Goal: Browse casually: Explore the website without a specific task or goal

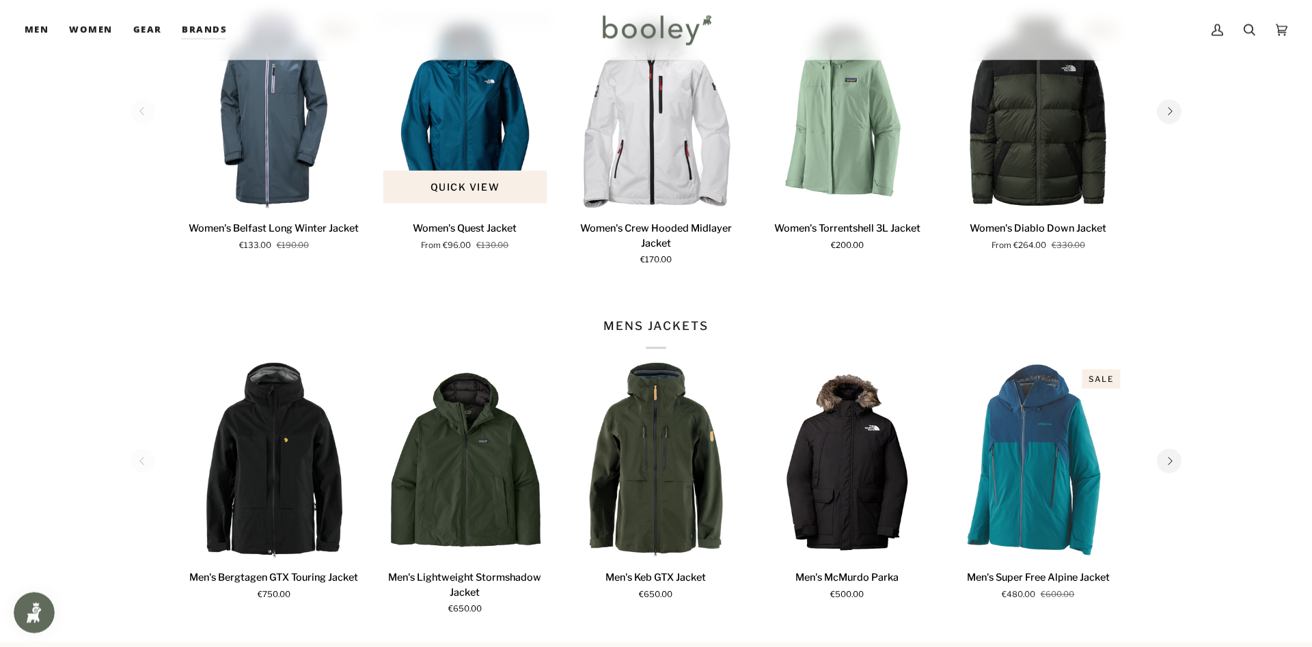
scroll to position [767, 0]
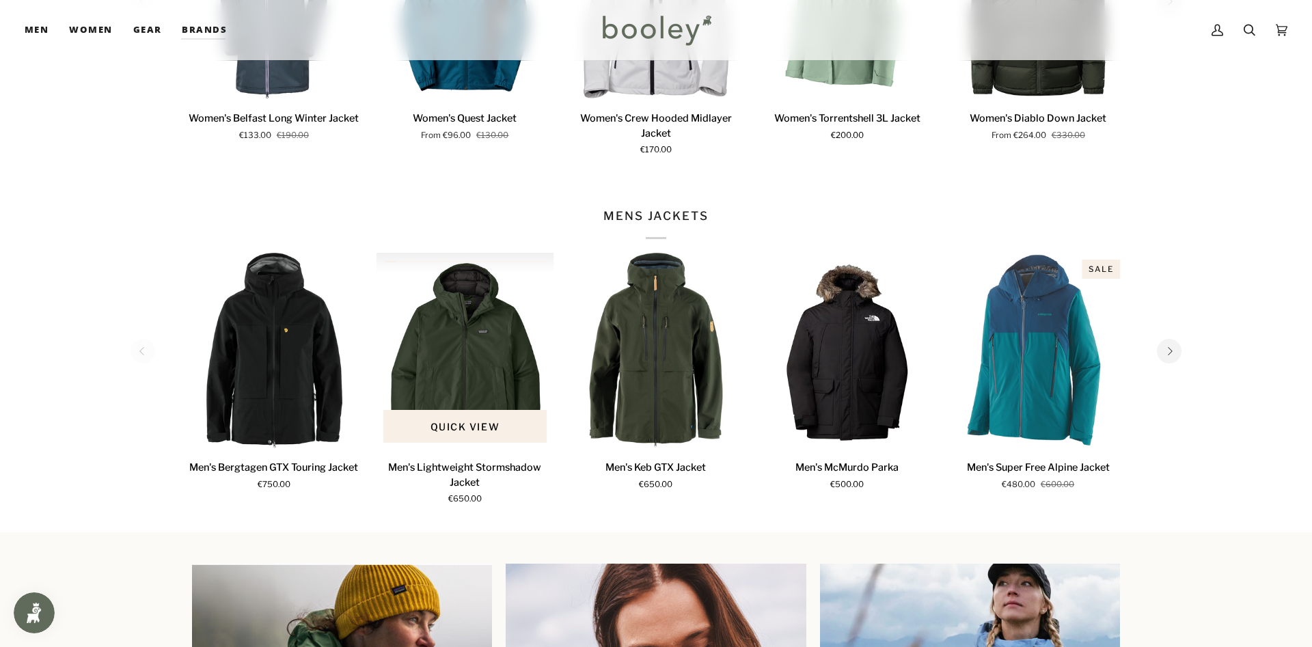
click at [475, 370] on img "Men's Lightweight Stormshadow Jacket" at bounding box center [466, 351] width 178 height 197
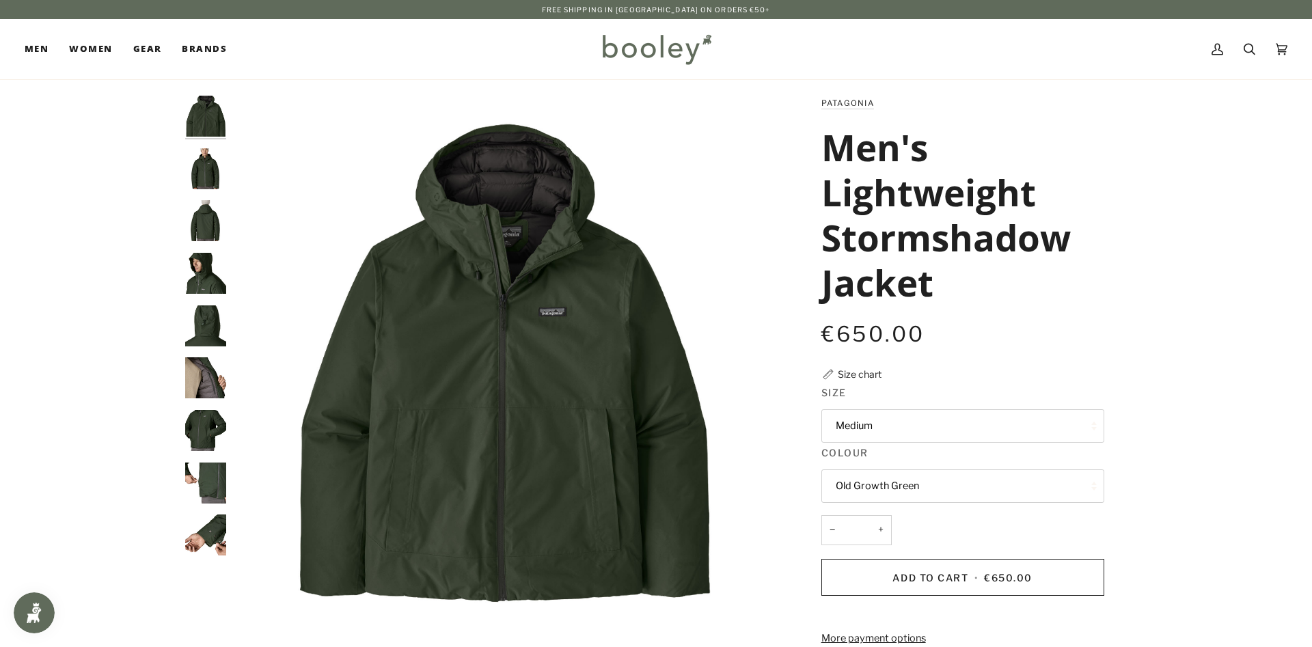
click at [861, 427] on button "Medium" at bounding box center [963, 425] width 283 height 33
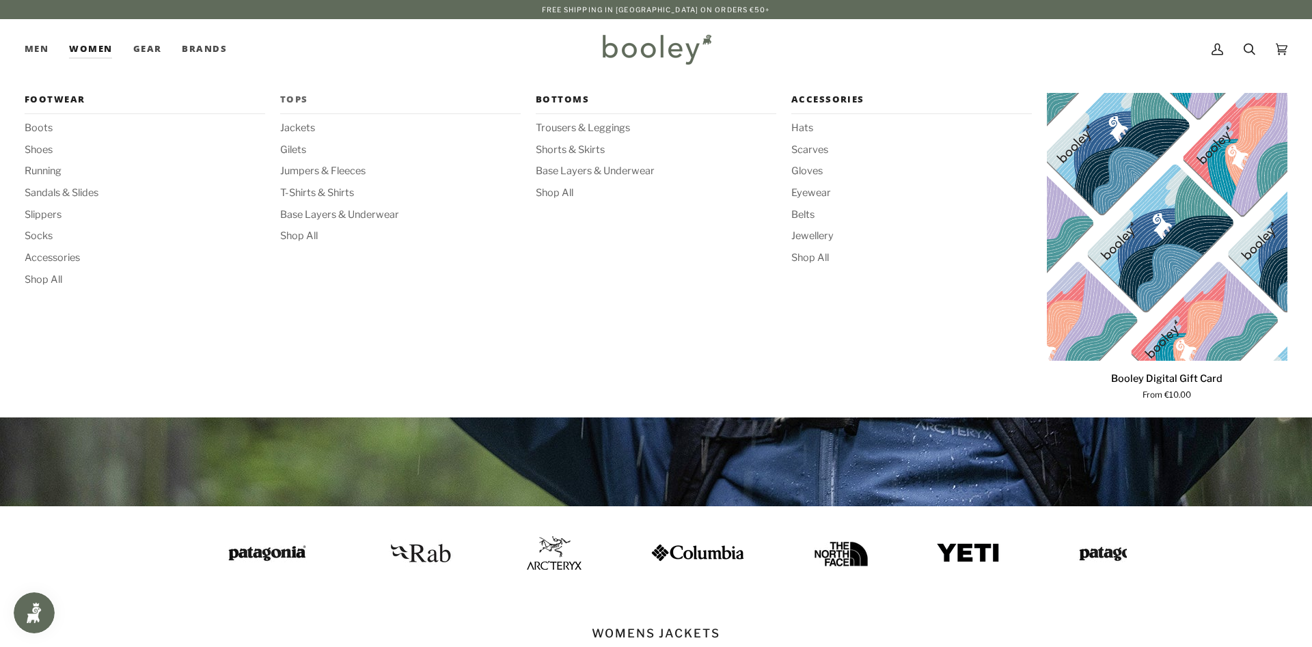
click at [284, 98] on span "Tops" at bounding box center [400, 100] width 241 height 14
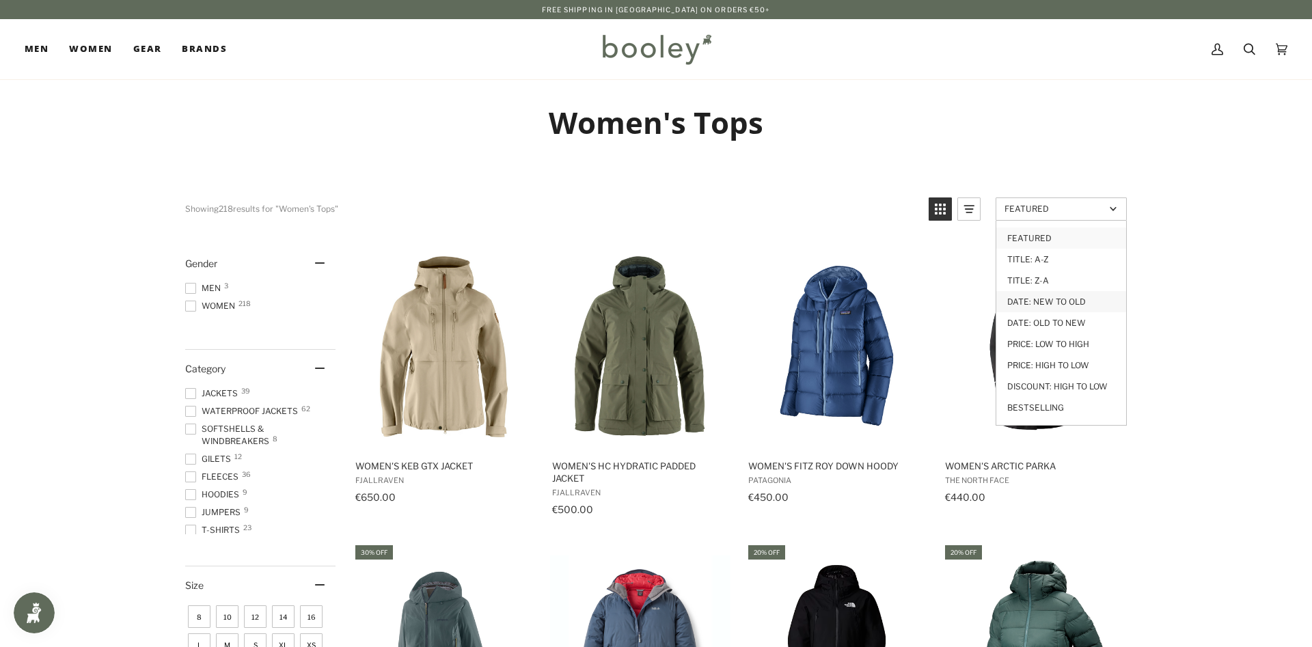
click at [1050, 301] on link "Date: New to Old" at bounding box center [1062, 301] width 130 height 21
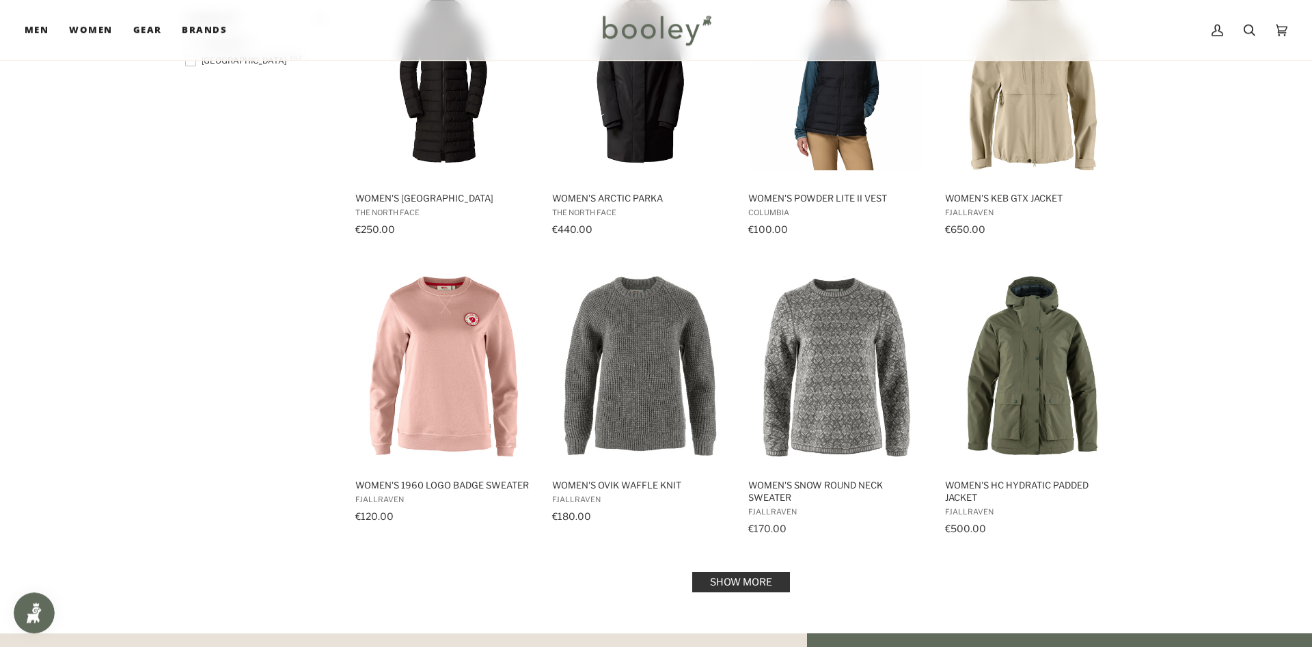
scroll to position [1185, 0]
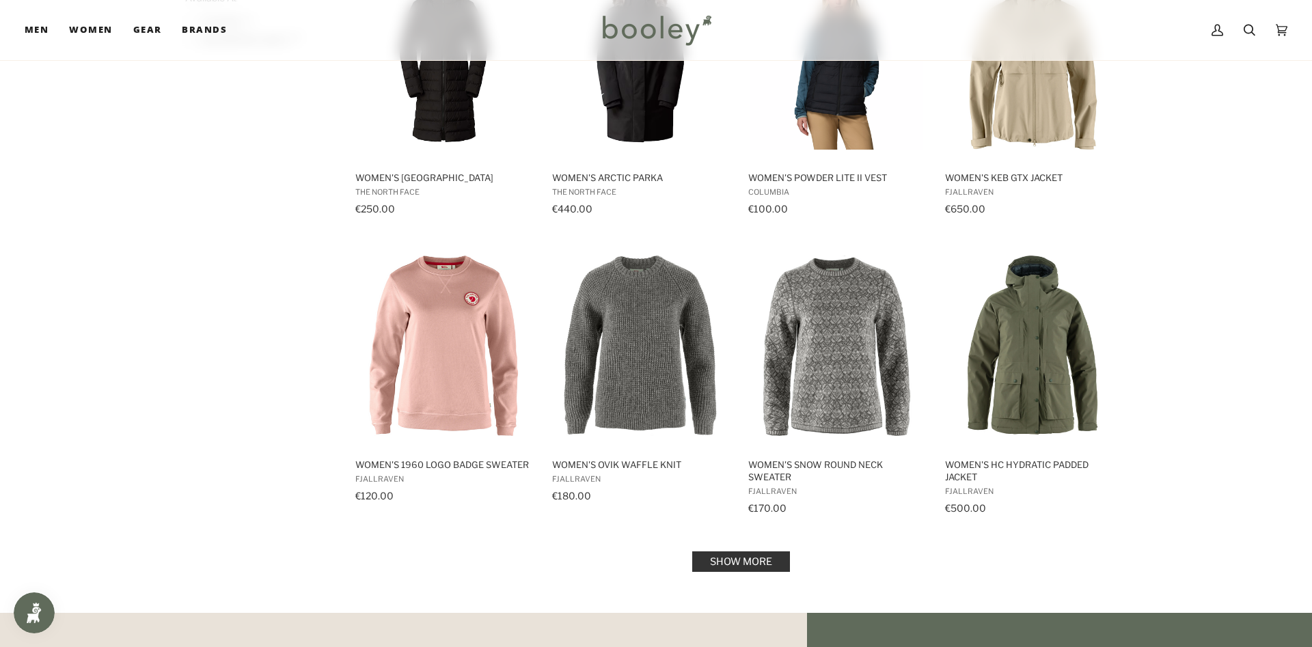
click at [708, 552] on link "Show more" at bounding box center [741, 562] width 98 height 21
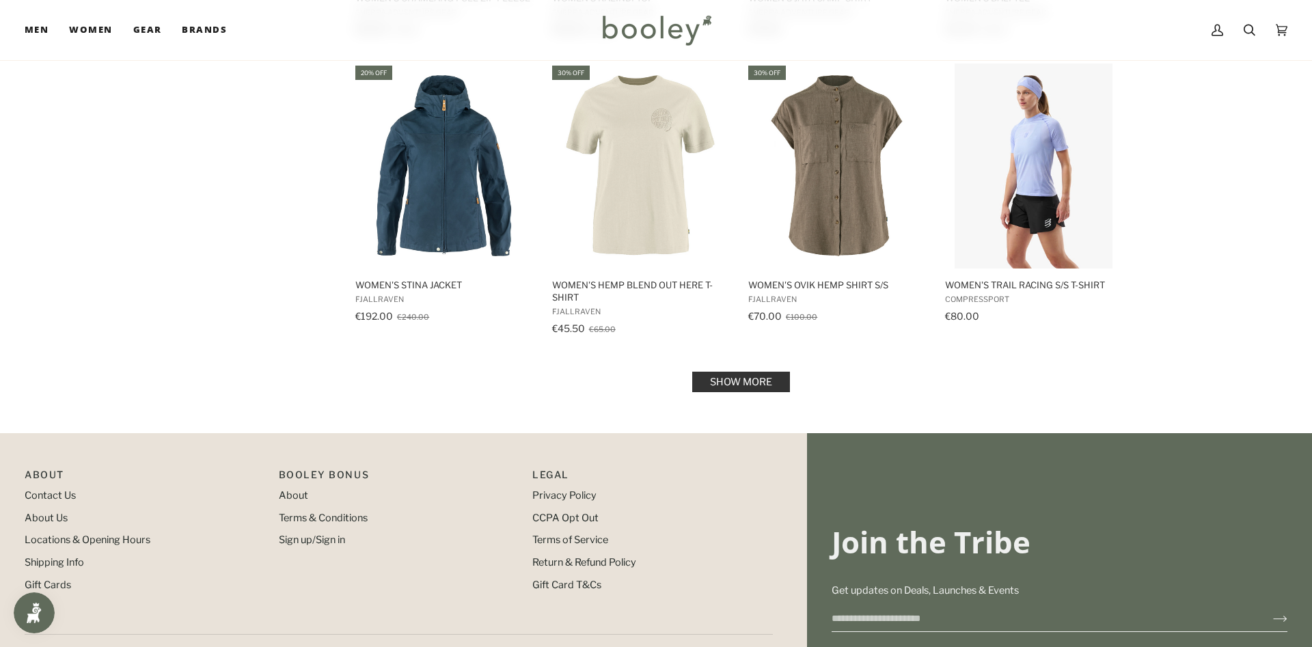
scroll to position [2859, 0]
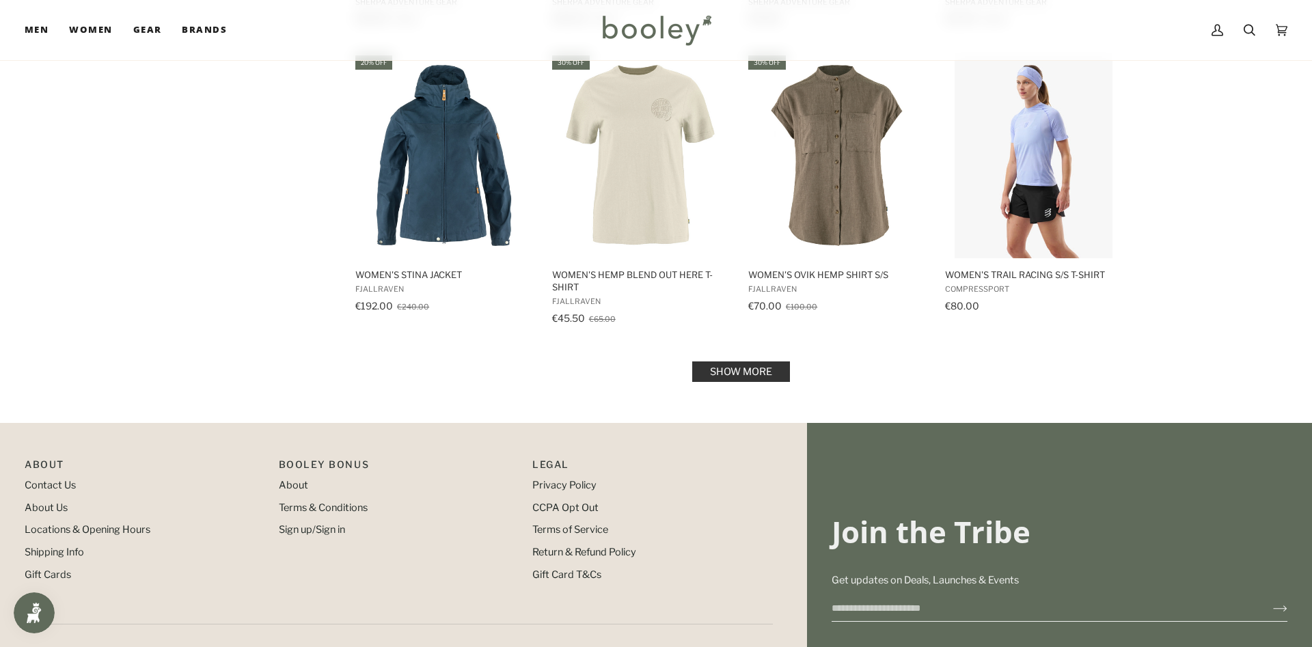
click at [731, 368] on link "Show more" at bounding box center [741, 372] width 98 height 21
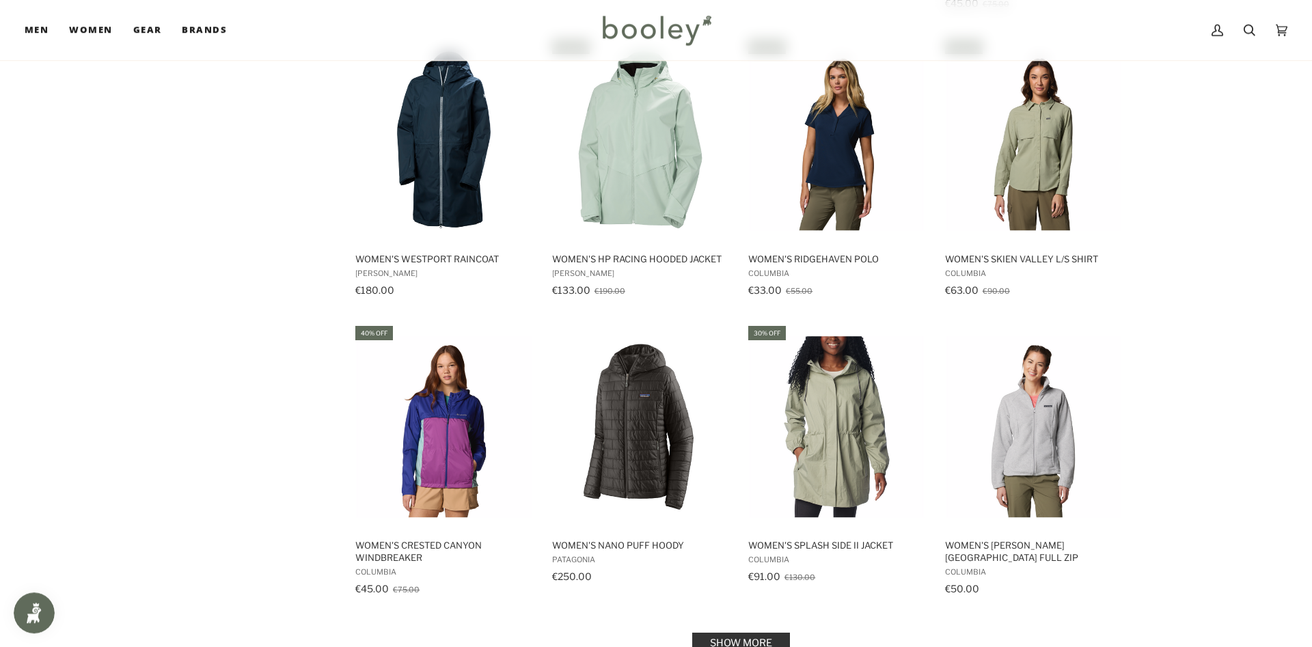
scroll to position [4114, 0]
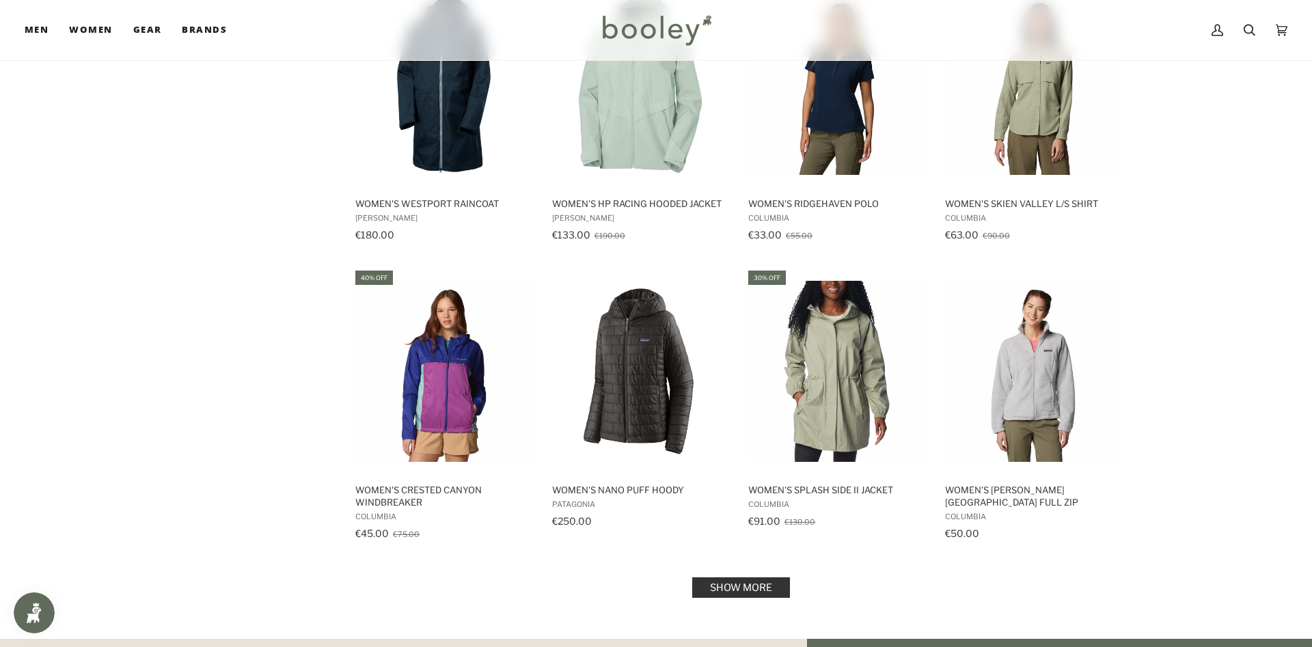
click at [734, 578] on link "Show more" at bounding box center [741, 588] width 98 height 21
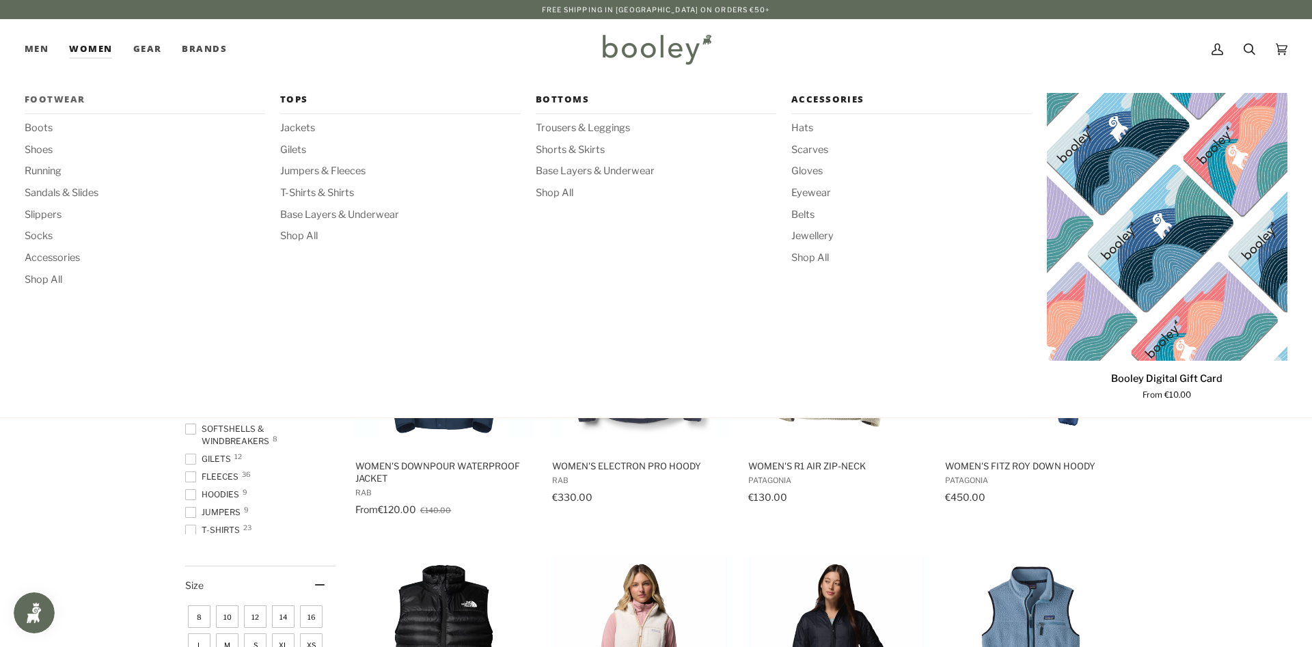
click at [65, 101] on span "Footwear" at bounding box center [145, 100] width 241 height 14
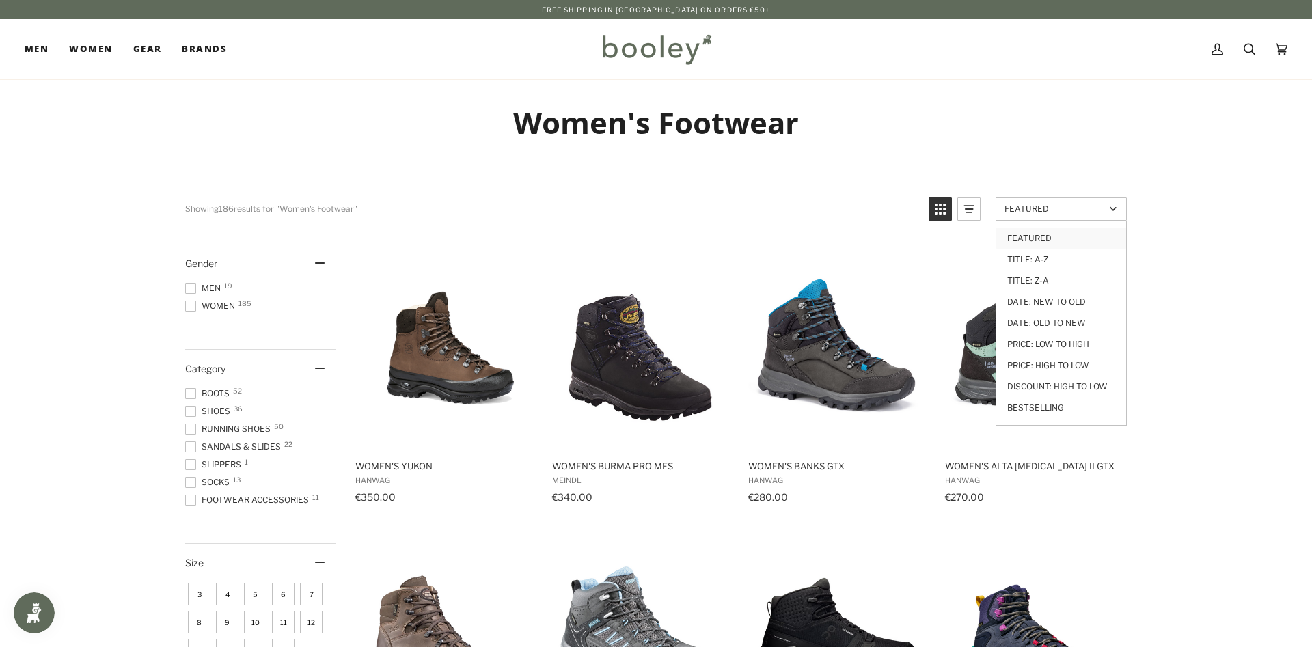
click at [1061, 211] on span "Featured" at bounding box center [1055, 209] width 100 height 10
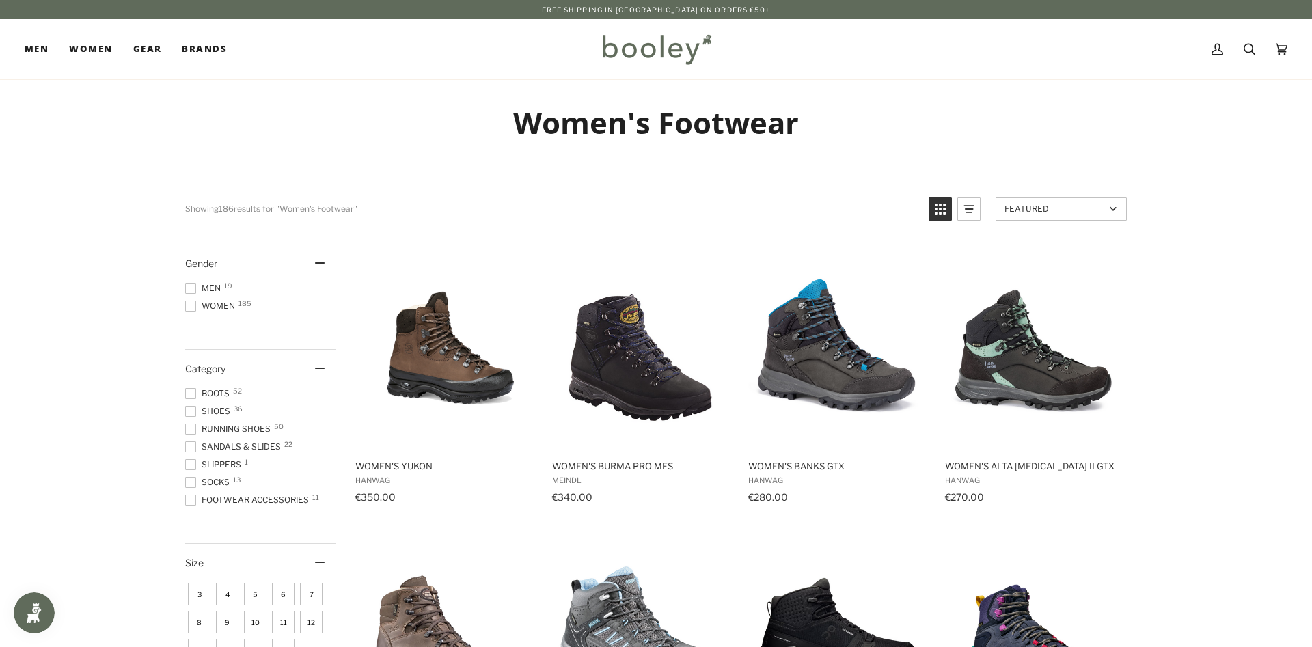
click at [1061, 211] on span "Featured" at bounding box center [1055, 209] width 100 height 10
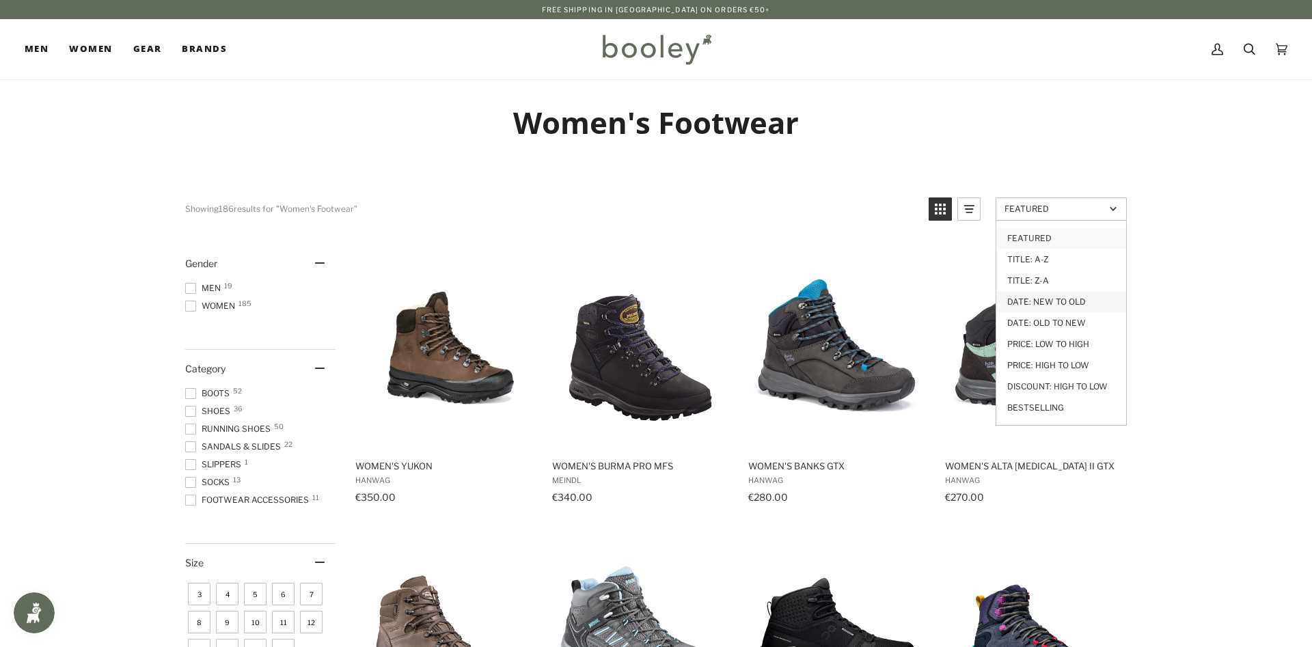
click at [1051, 297] on link "Date: New to Old" at bounding box center [1062, 301] width 130 height 21
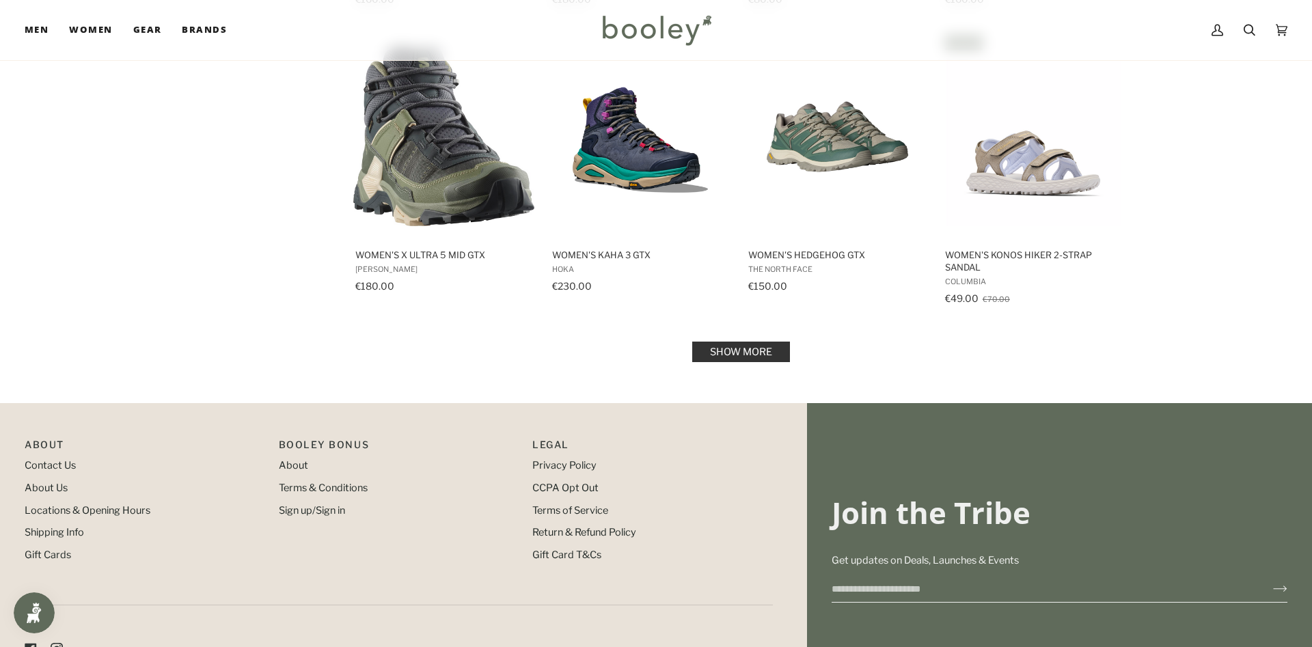
scroll to position [1394, 0]
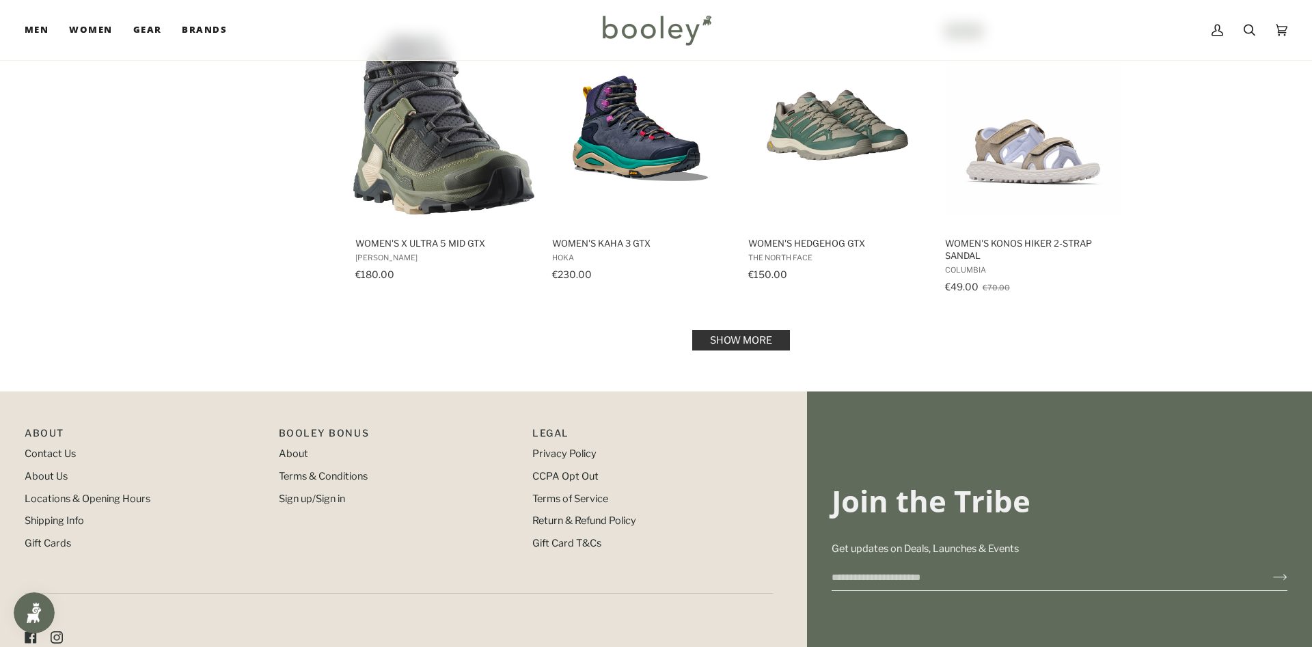
click at [741, 337] on link "Show more" at bounding box center [741, 340] width 98 height 21
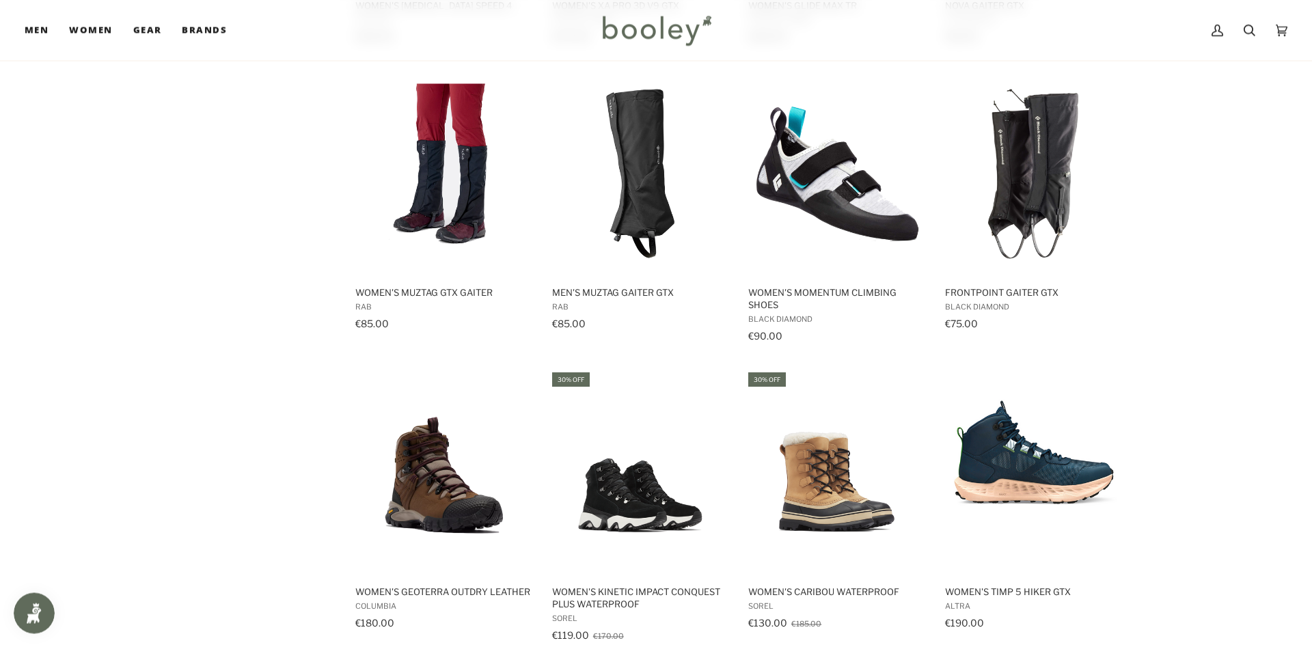
scroll to position [2649, 0]
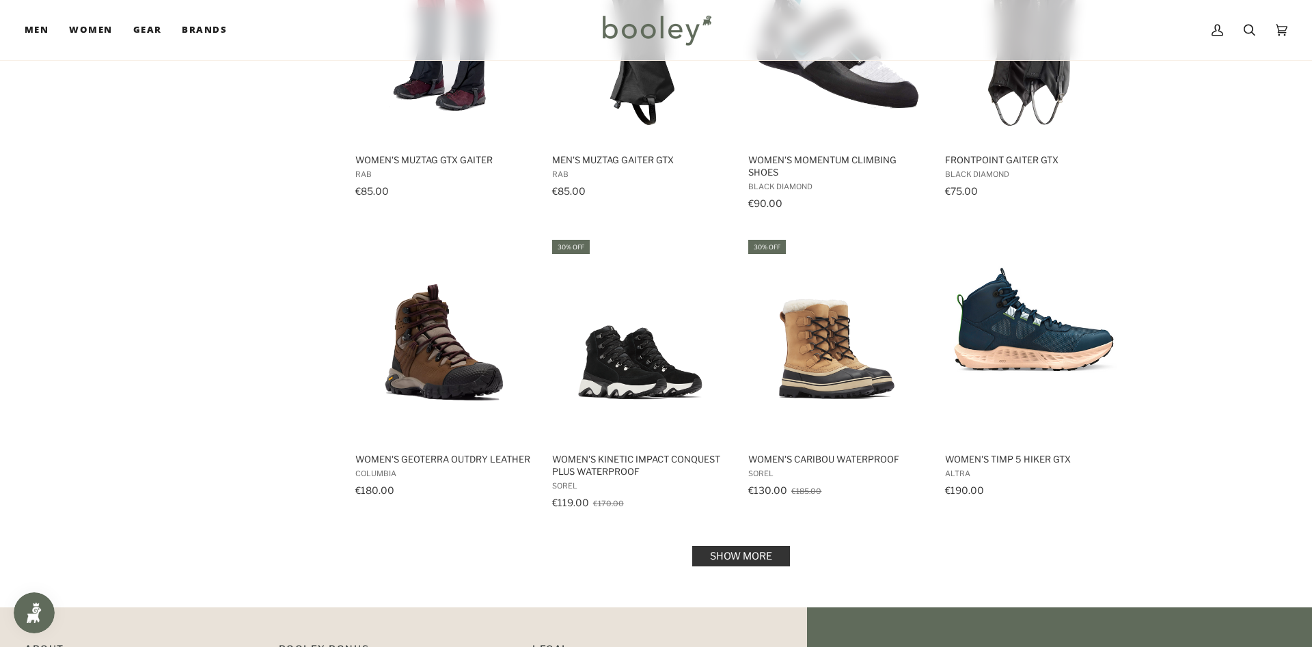
click at [739, 551] on link "Show more" at bounding box center [741, 556] width 98 height 21
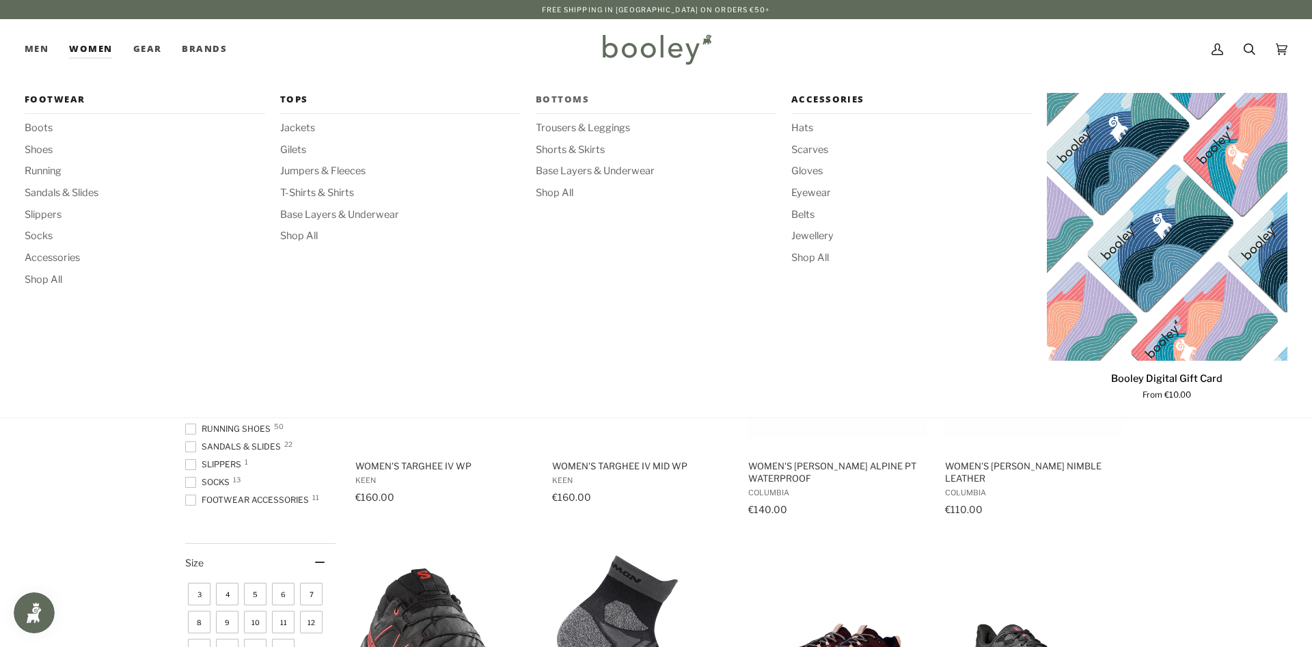
click at [571, 99] on span "Bottoms" at bounding box center [656, 100] width 241 height 14
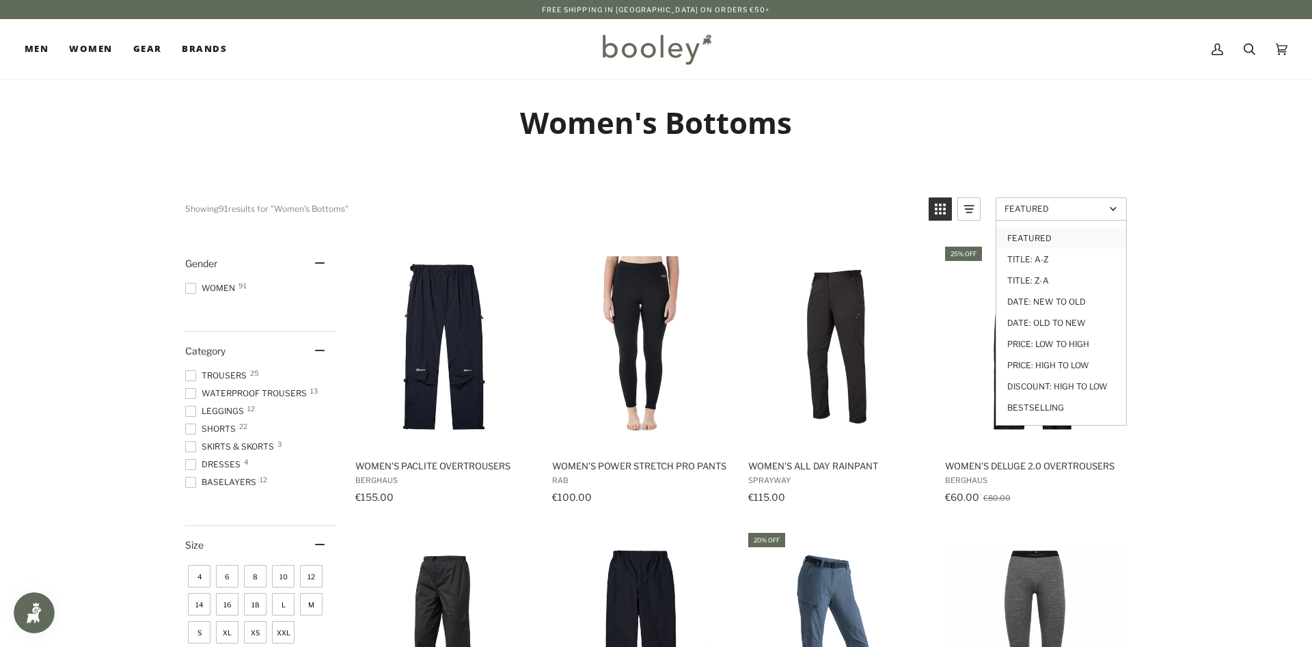
click at [1060, 206] on span "Featured" at bounding box center [1055, 209] width 100 height 10
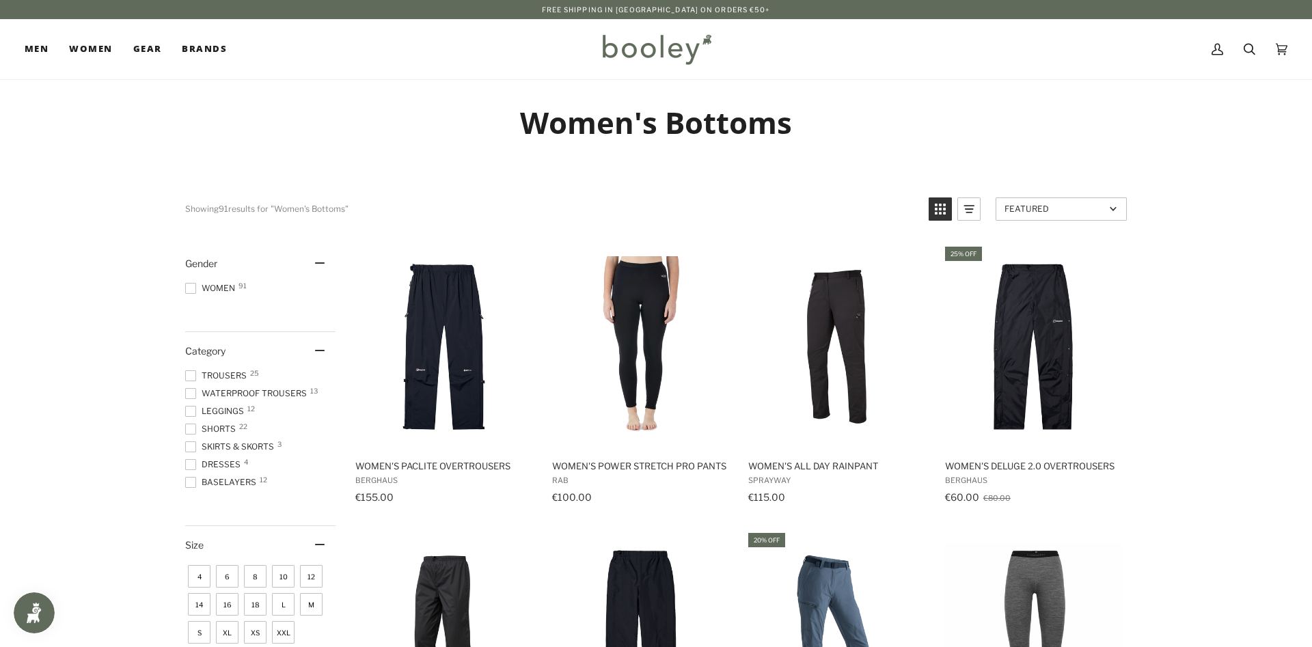
click at [1060, 211] on span "Featured" at bounding box center [1055, 209] width 100 height 10
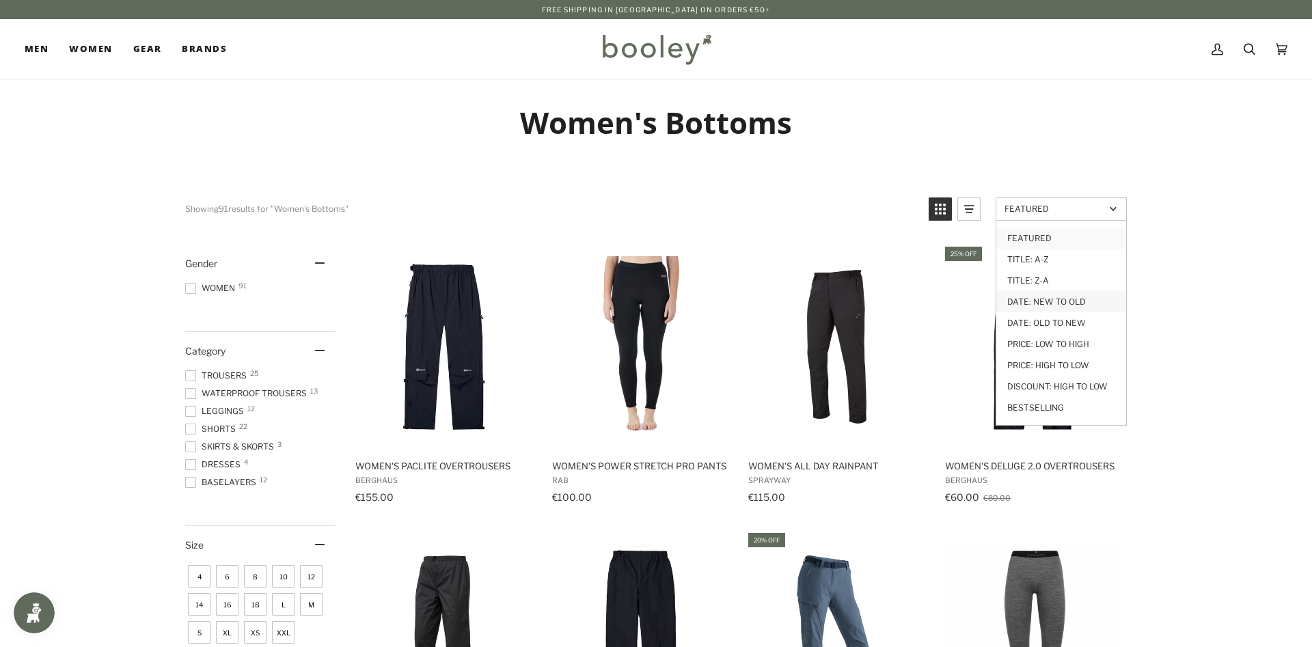
click at [1047, 302] on link "Date: New to Old" at bounding box center [1062, 301] width 130 height 21
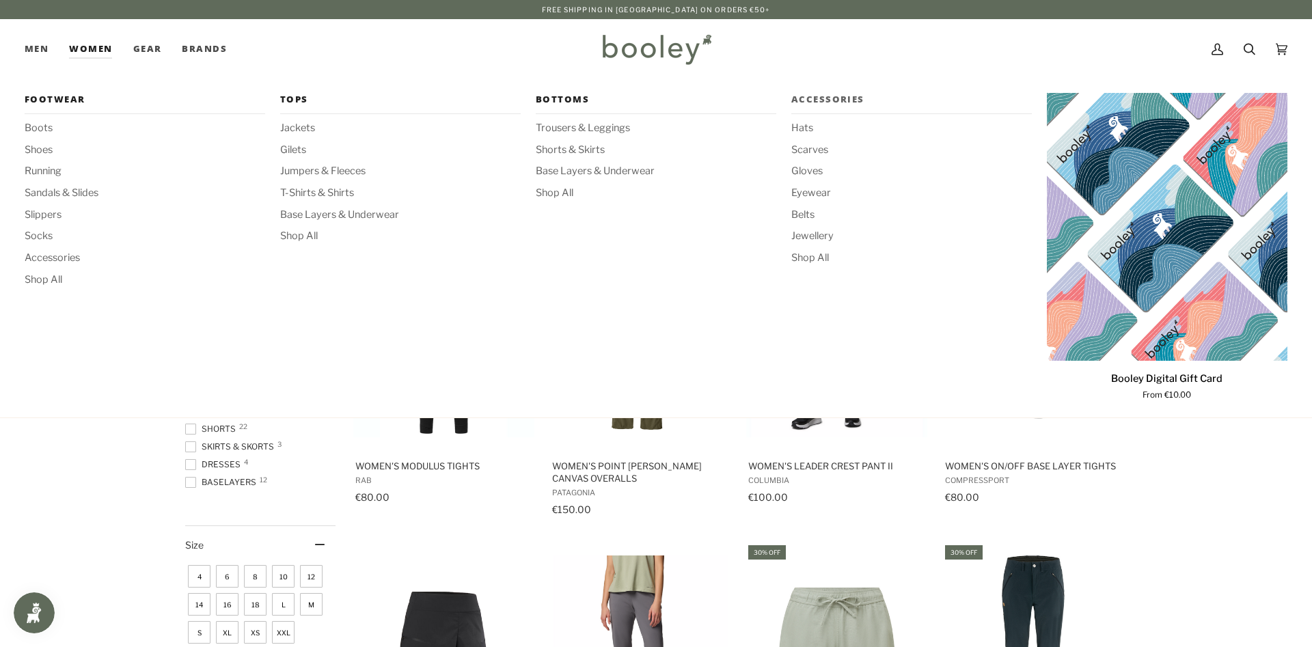
click at [826, 100] on span "Accessories" at bounding box center [912, 100] width 241 height 14
click at [822, 258] on span "Shop All" at bounding box center [912, 258] width 241 height 15
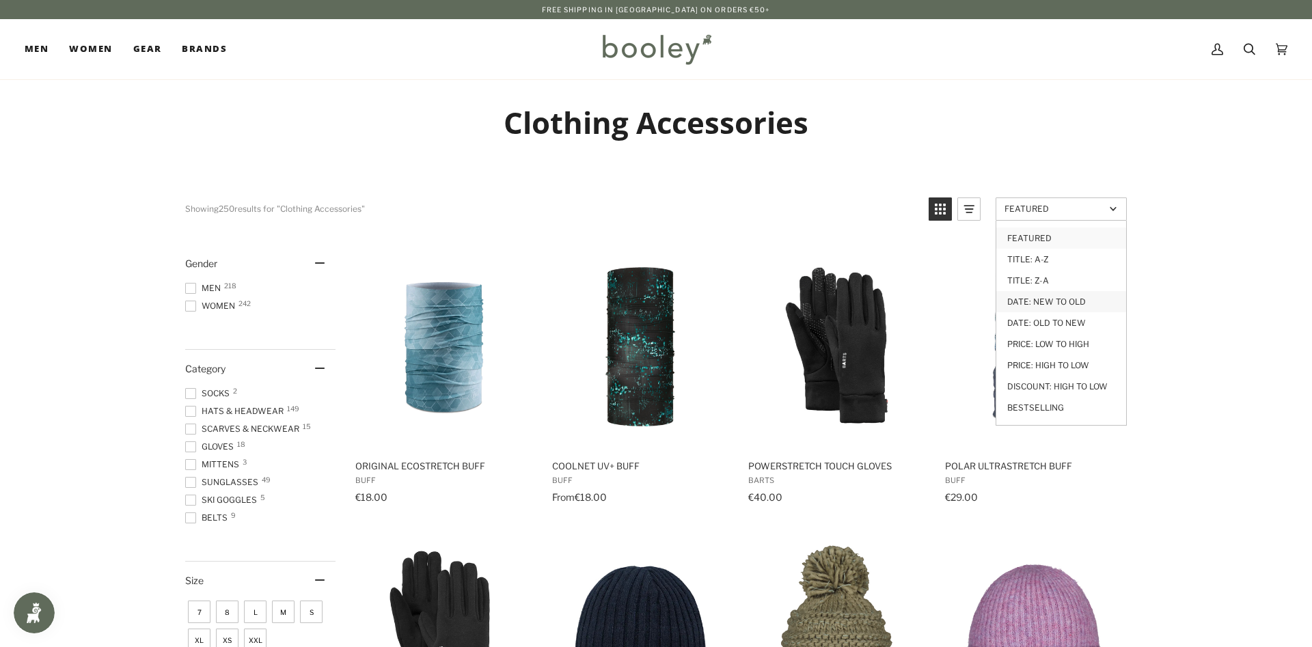
click at [1036, 297] on link "Date: New to Old" at bounding box center [1062, 301] width 130 height 21
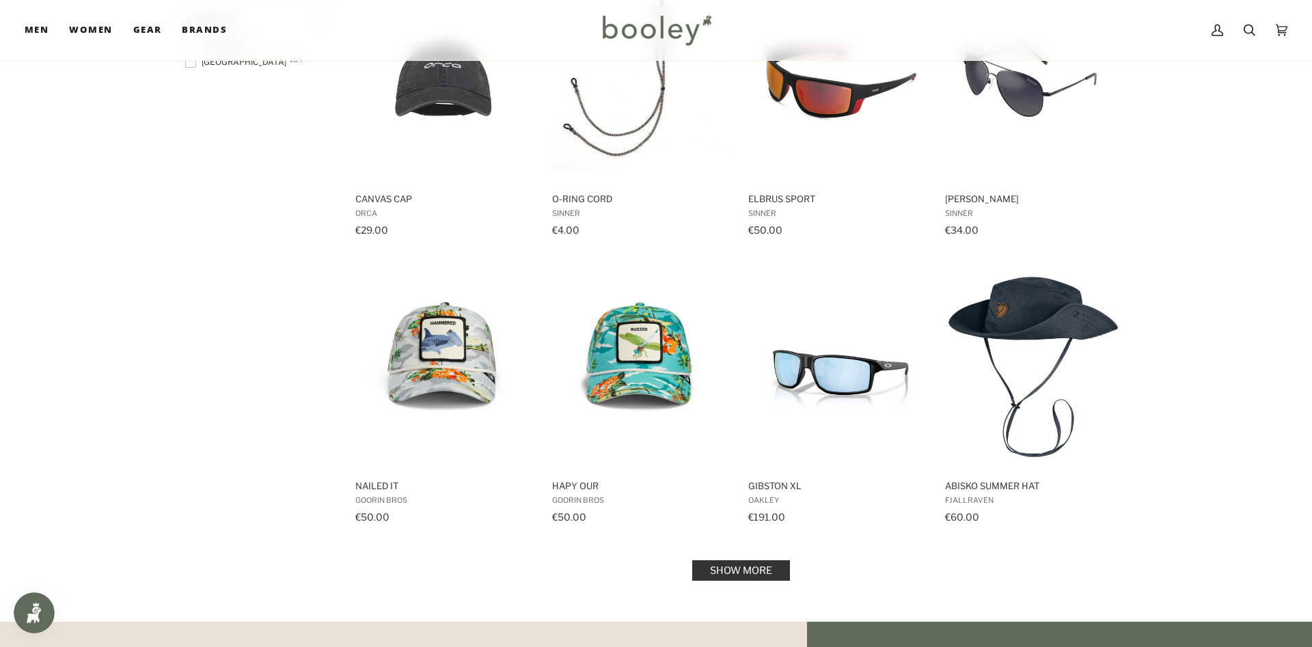
scroll to position [1255, 0]
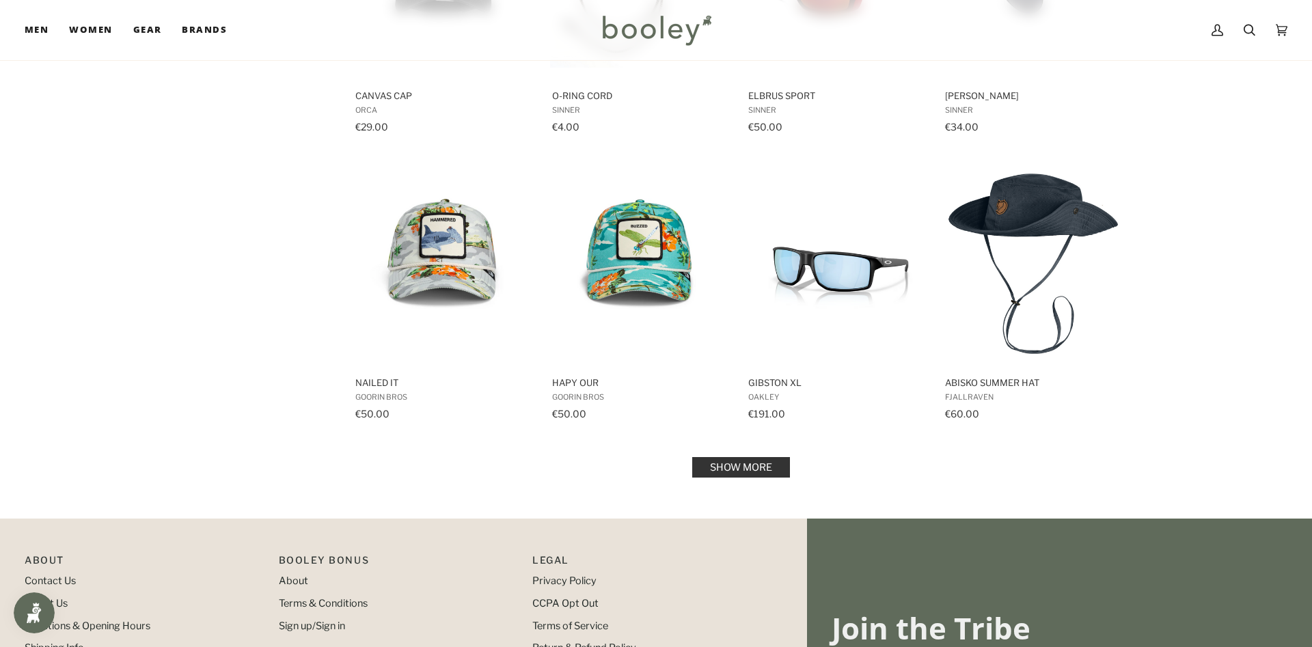
click at [747, 465] on link "Show more" at bounding box center [741, 467] width 98 height 21
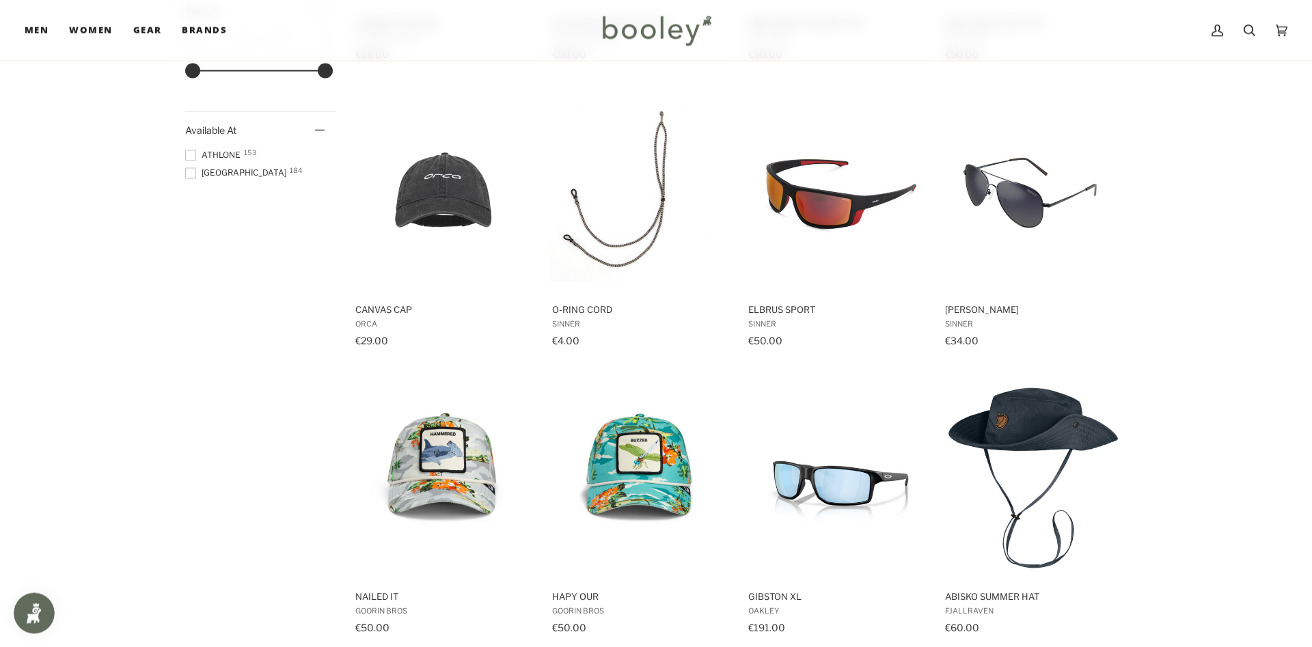
scroll to position [976, 0]
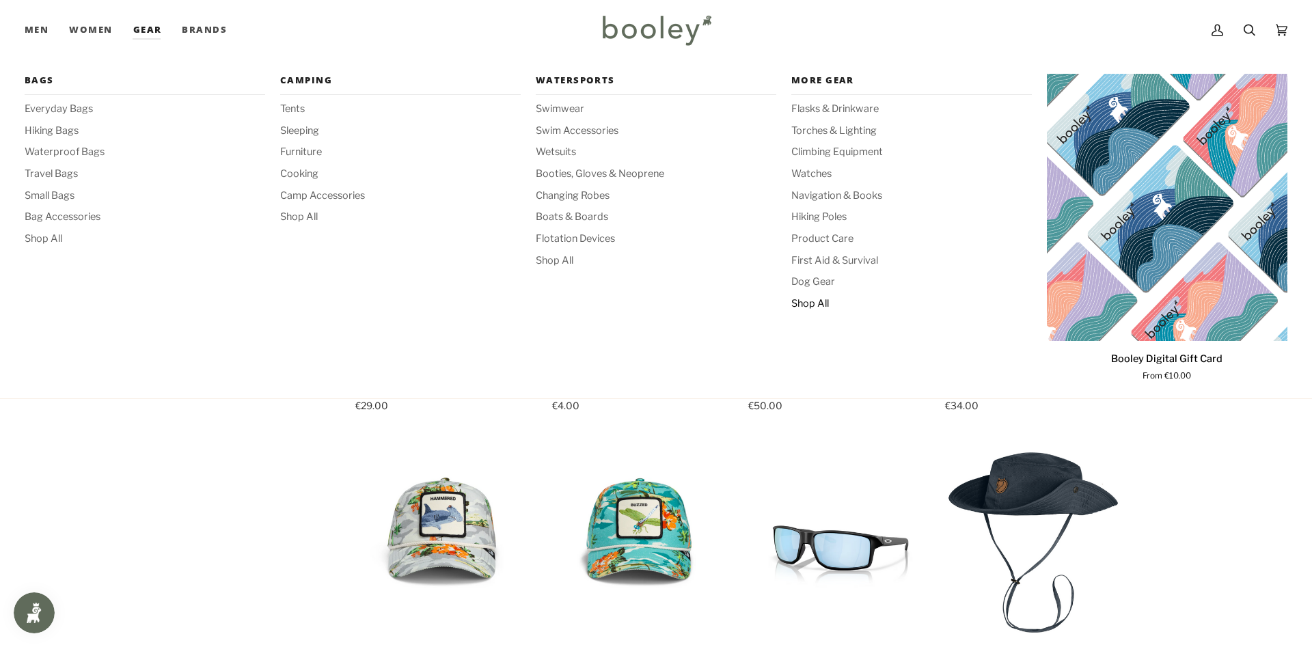
click at [809, 303] on span "Shop All" at bounding box center [912, 304] width 241 height 15
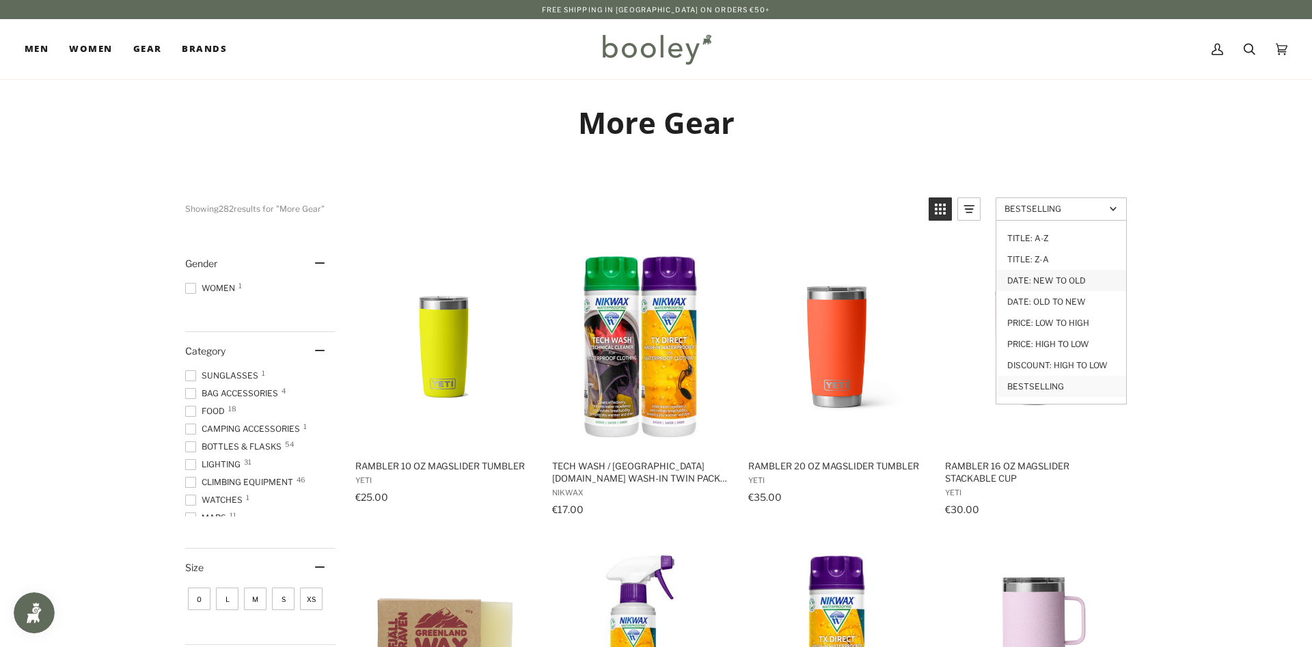
click at [1040, 283] on link "Date: New to Old" at bounding box center [1062, 280] width 130 height 21
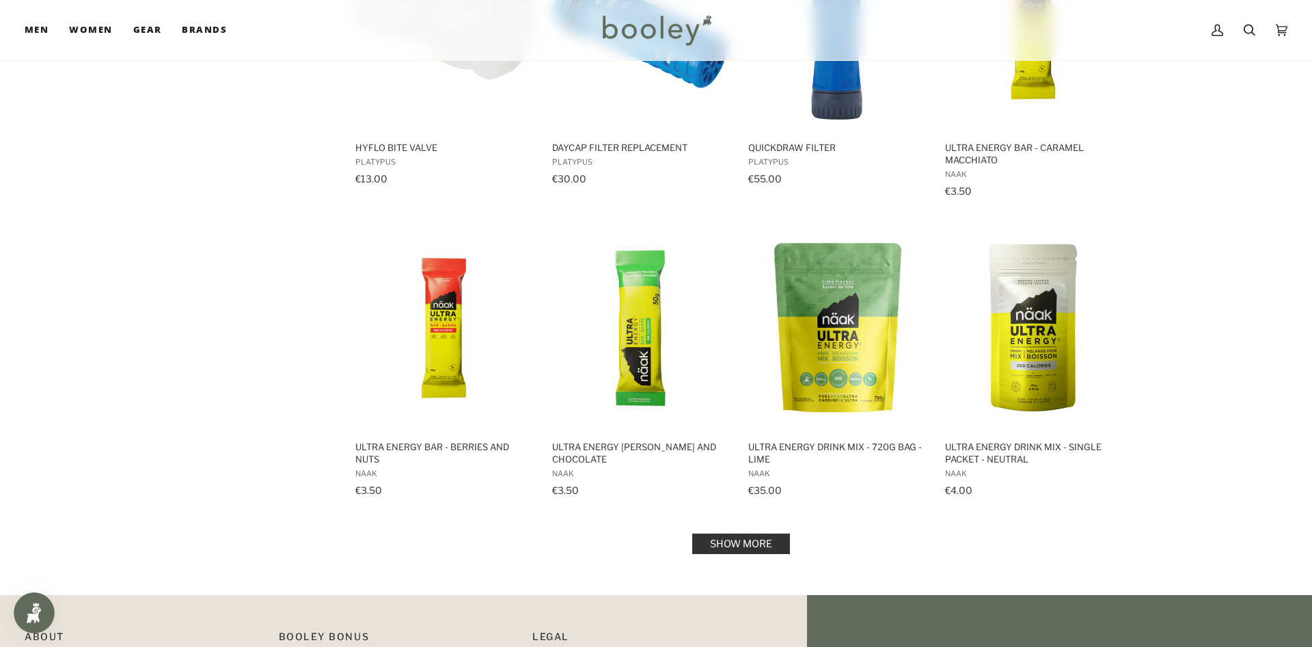
scroll to position [1255, 0]
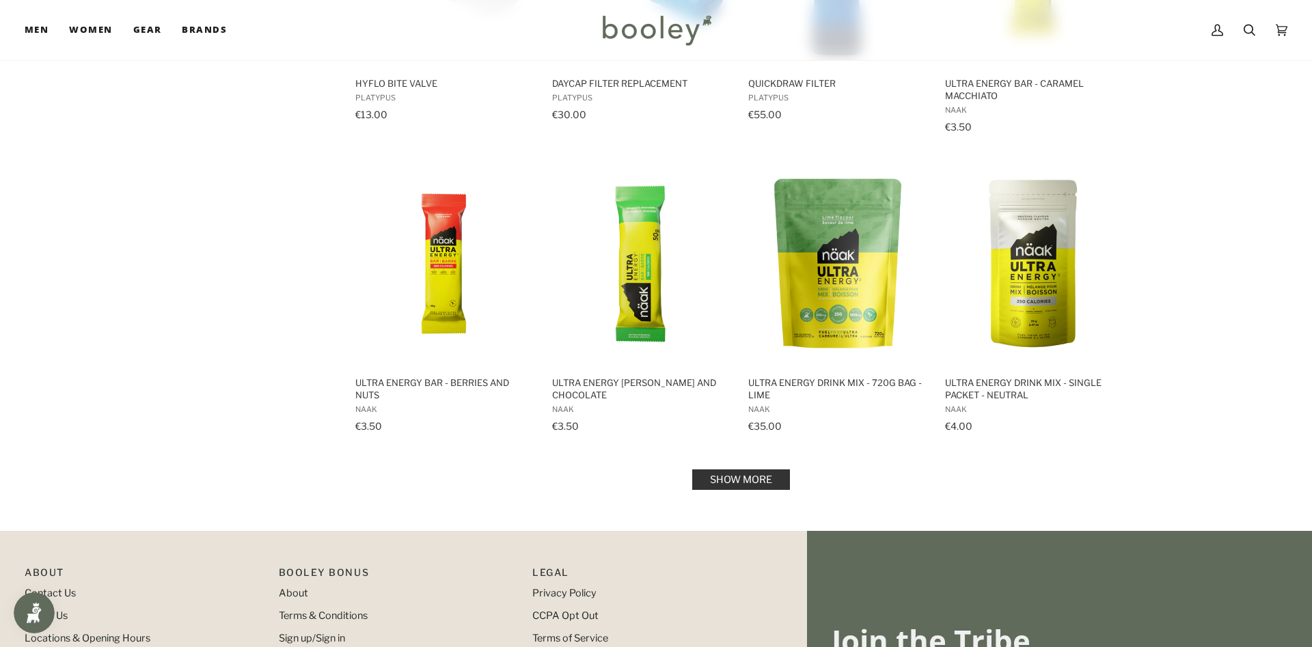
click at [735, 483] on link "Show more" at bounding box center [741, 480] width 98 height 21
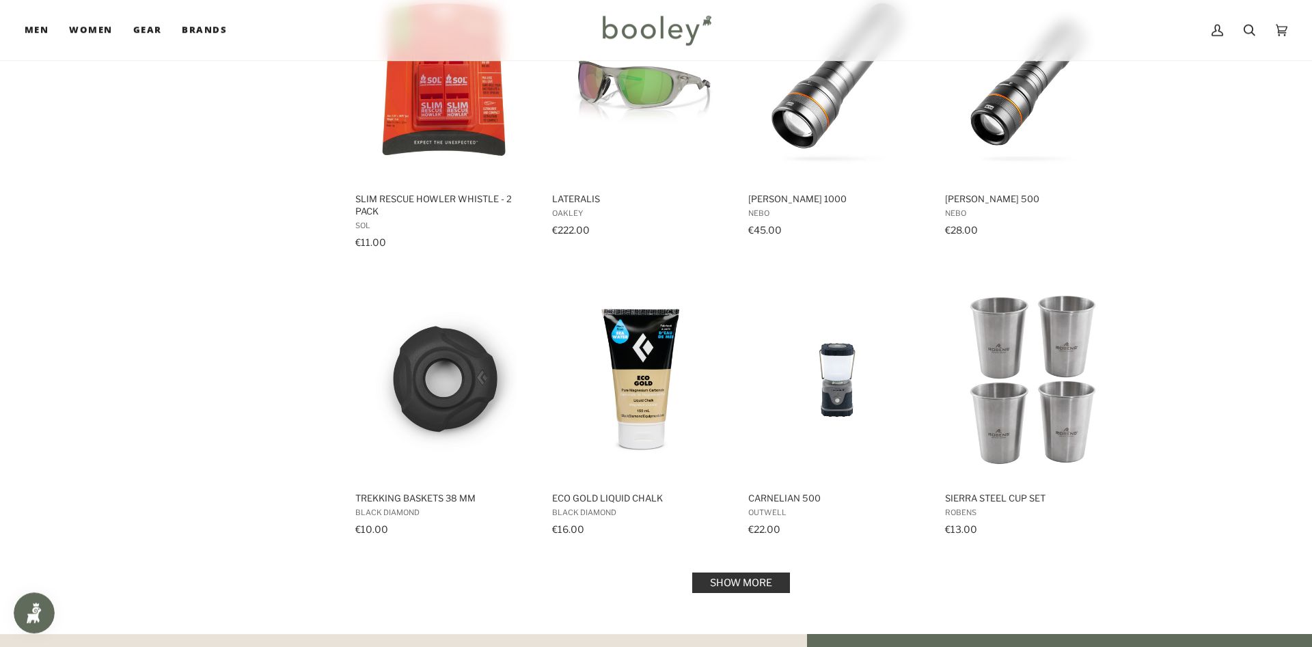
scroll to position [2789, 0]
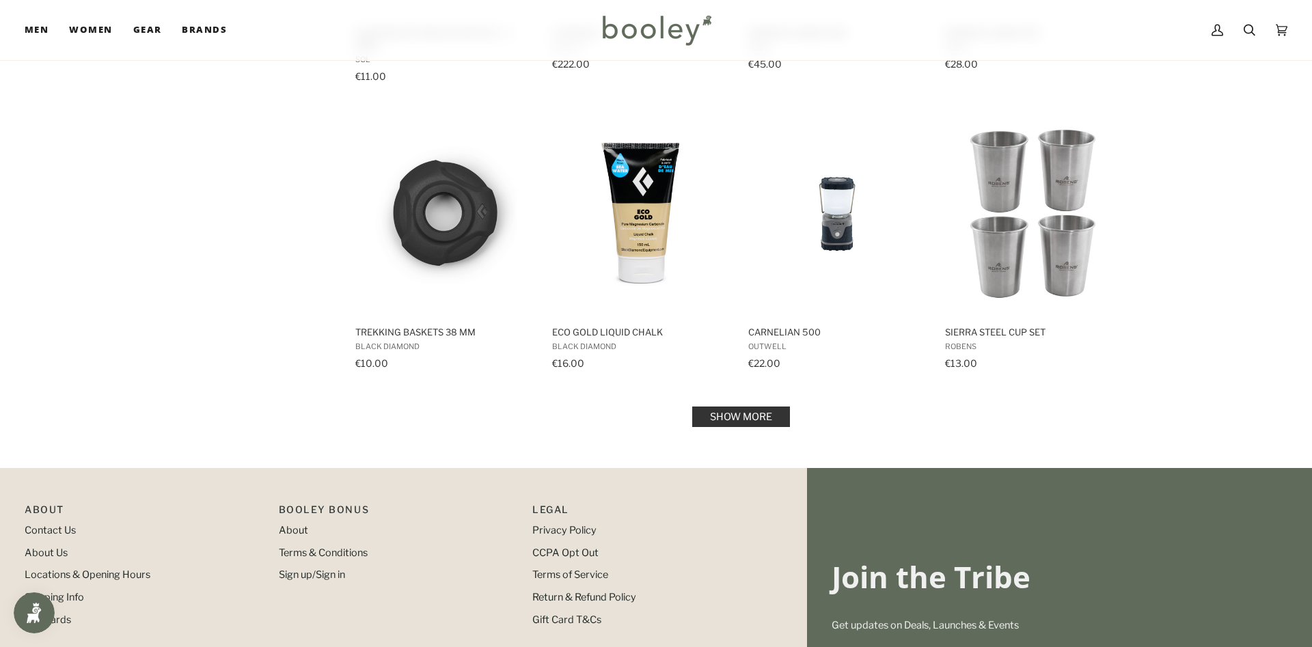
click at [734, 416] on link "Show more" at bounding box center [741, 417] width 98 height 21
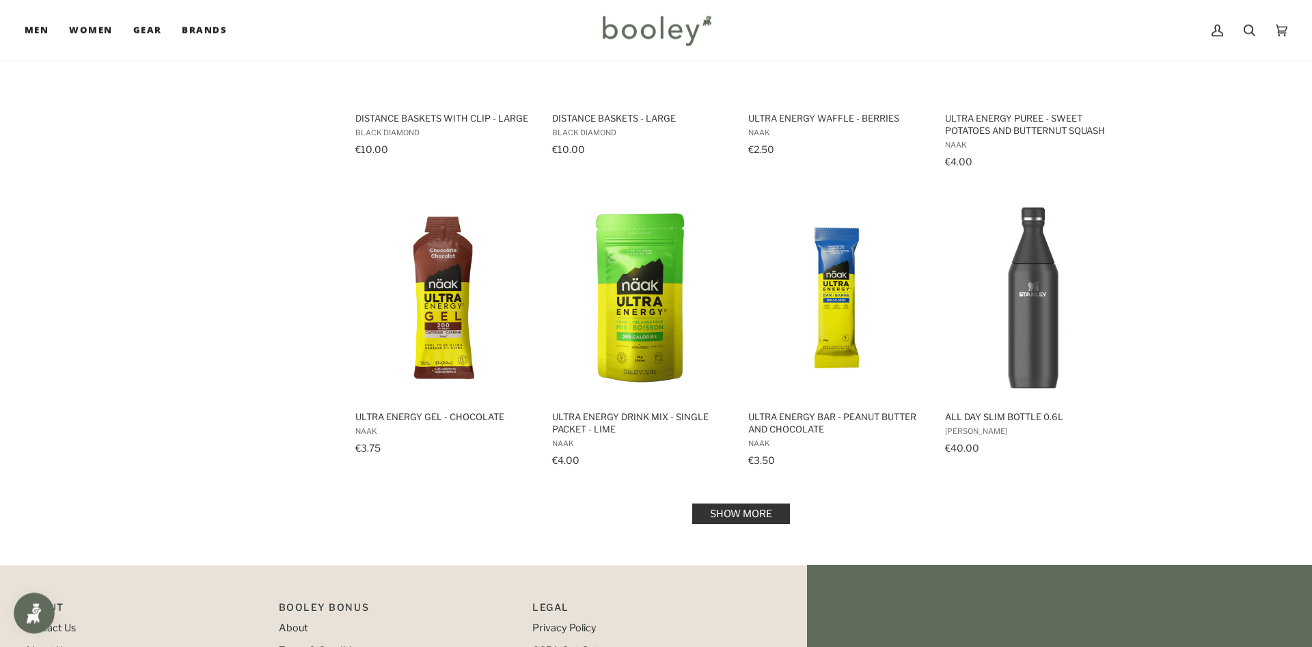
scroll to position [4253, 0]
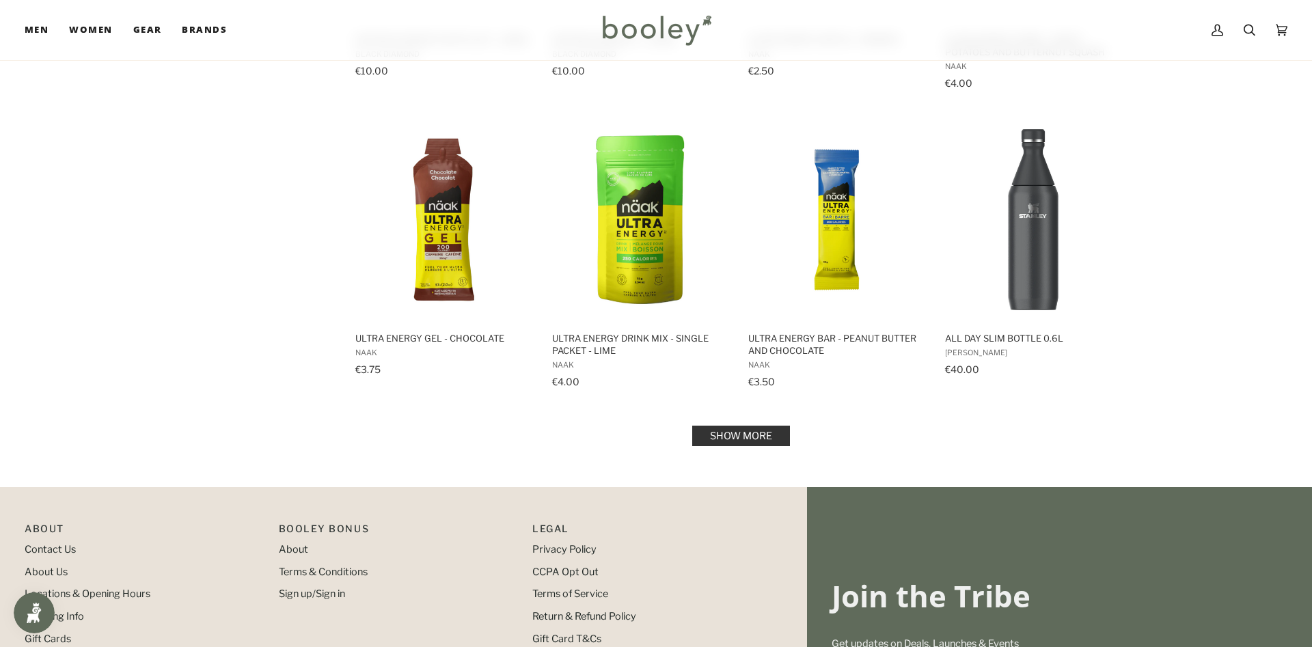
click at [758, 436] on link "Show more" at bounding box center [741, 436] width 98 height 21
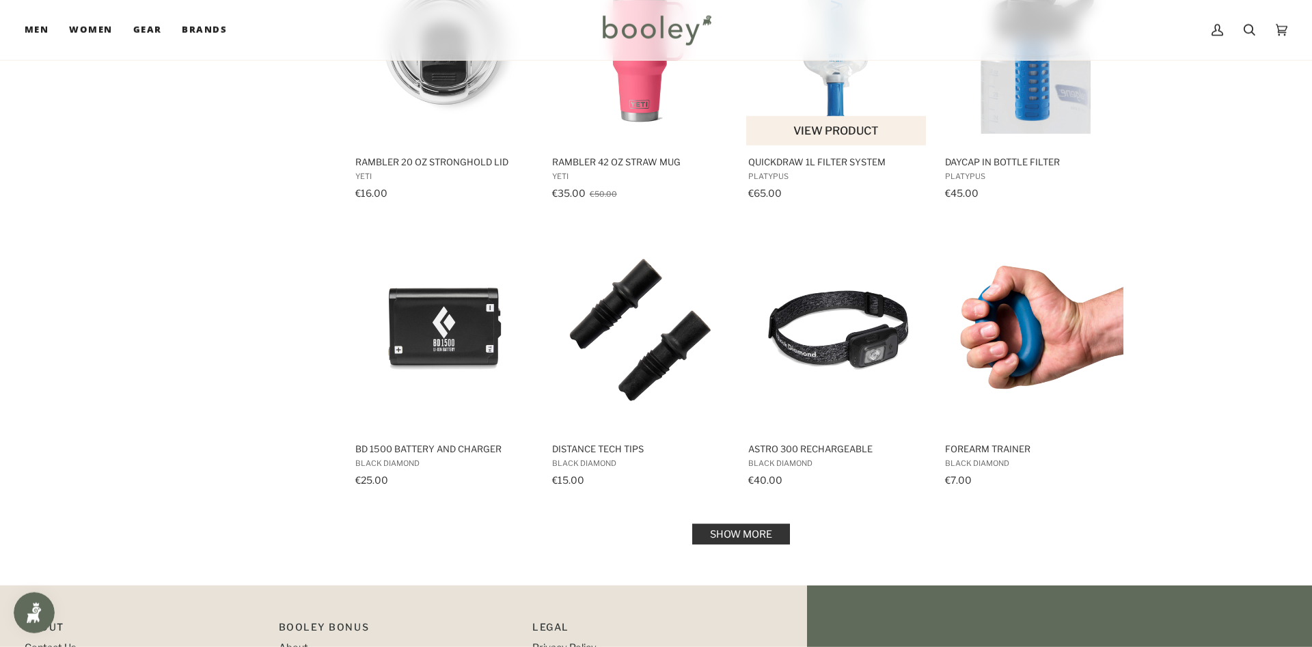
scroll to position [5648, 0]
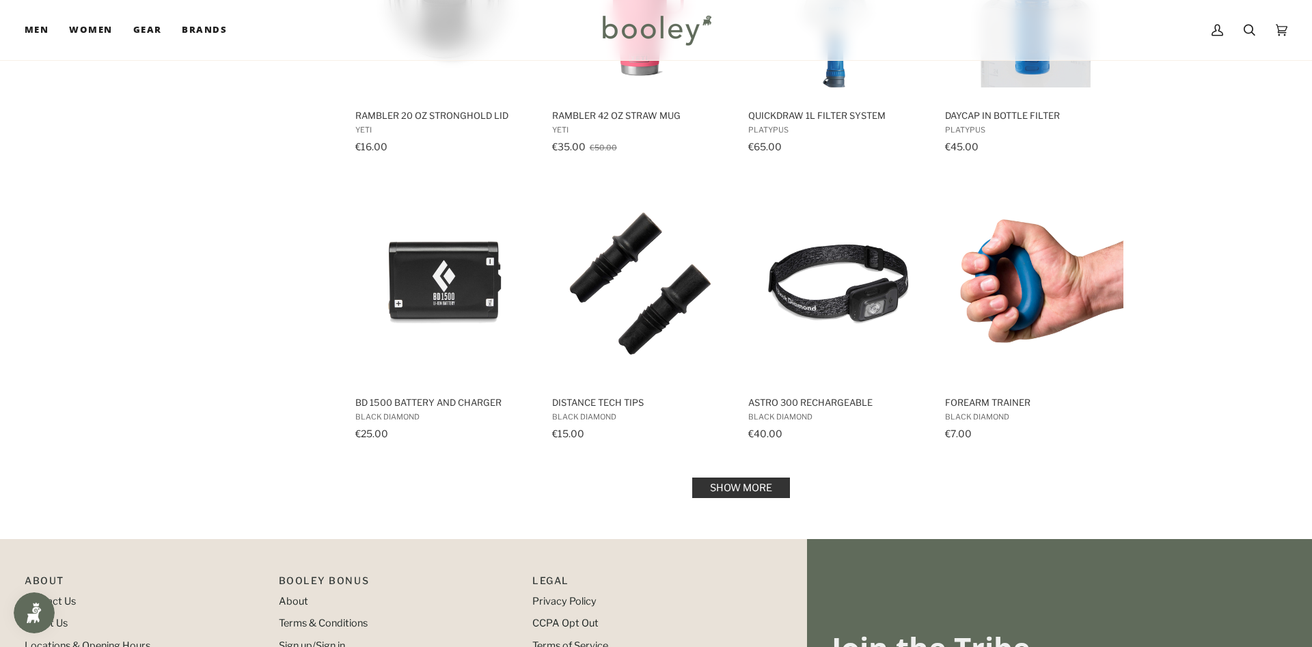
click at [752, 485] on link "Show more" at bounding box center [741, 488] width 98 height 21
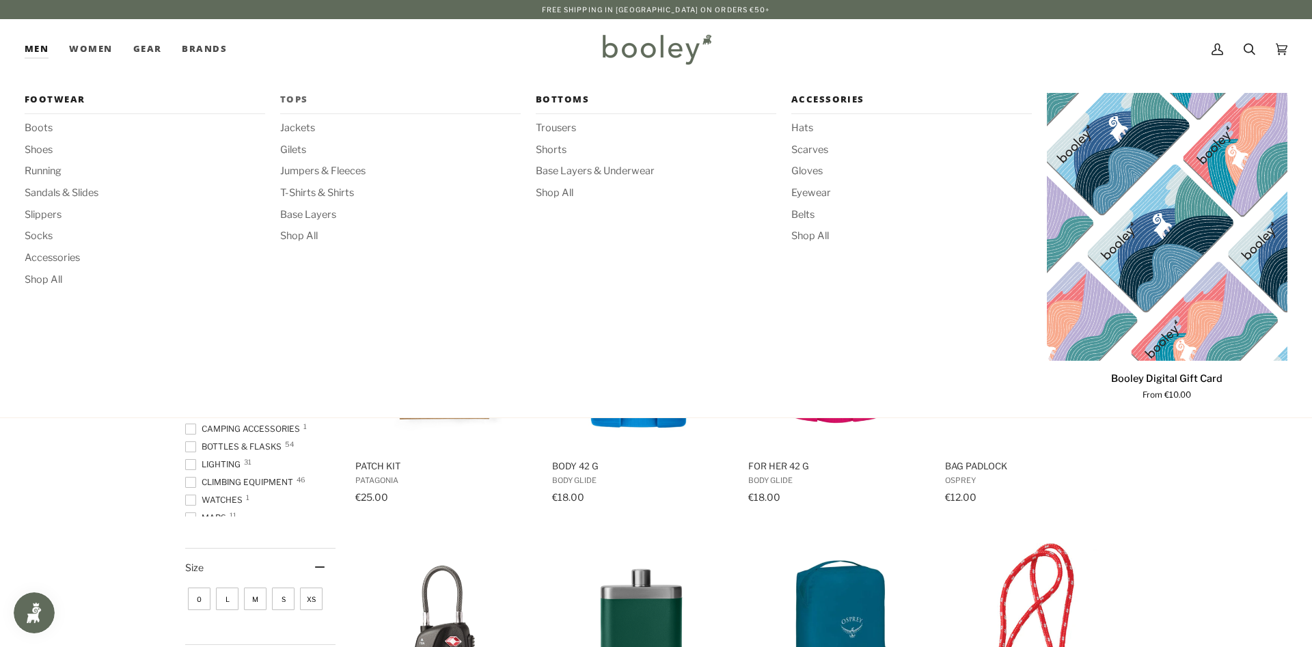
click at [290, 97] on span "Tops" at bounding box center [400, 100] width 241 height 14
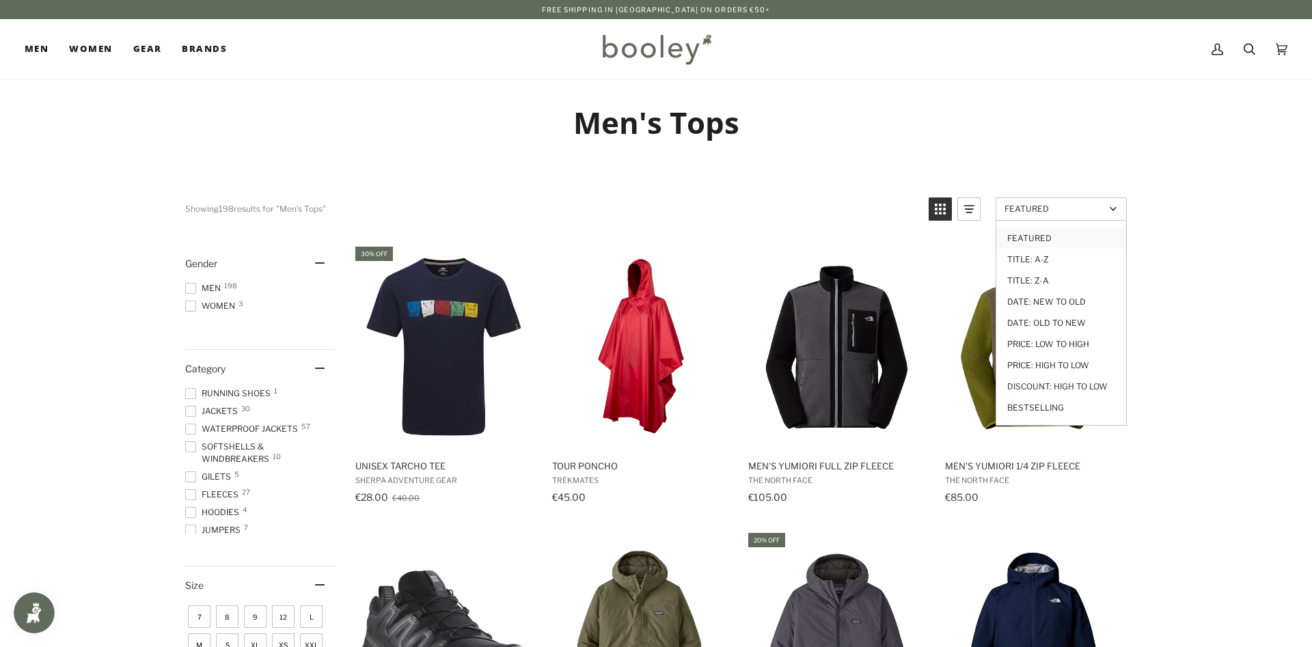
click at [1035, 204] on link "Featured" at bounding box center [1061, 209] width 131 height 23
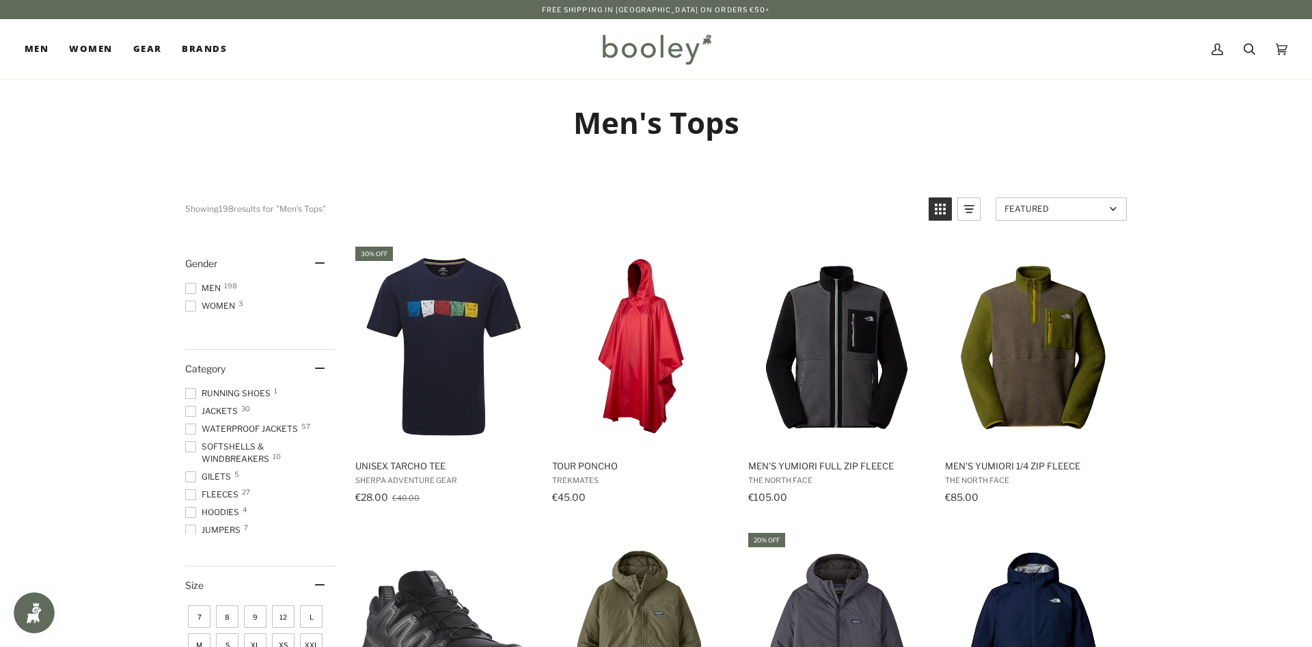
click at [1033, 206] on span "Featured" at bounding box center [1055, 209] width 100 height 10
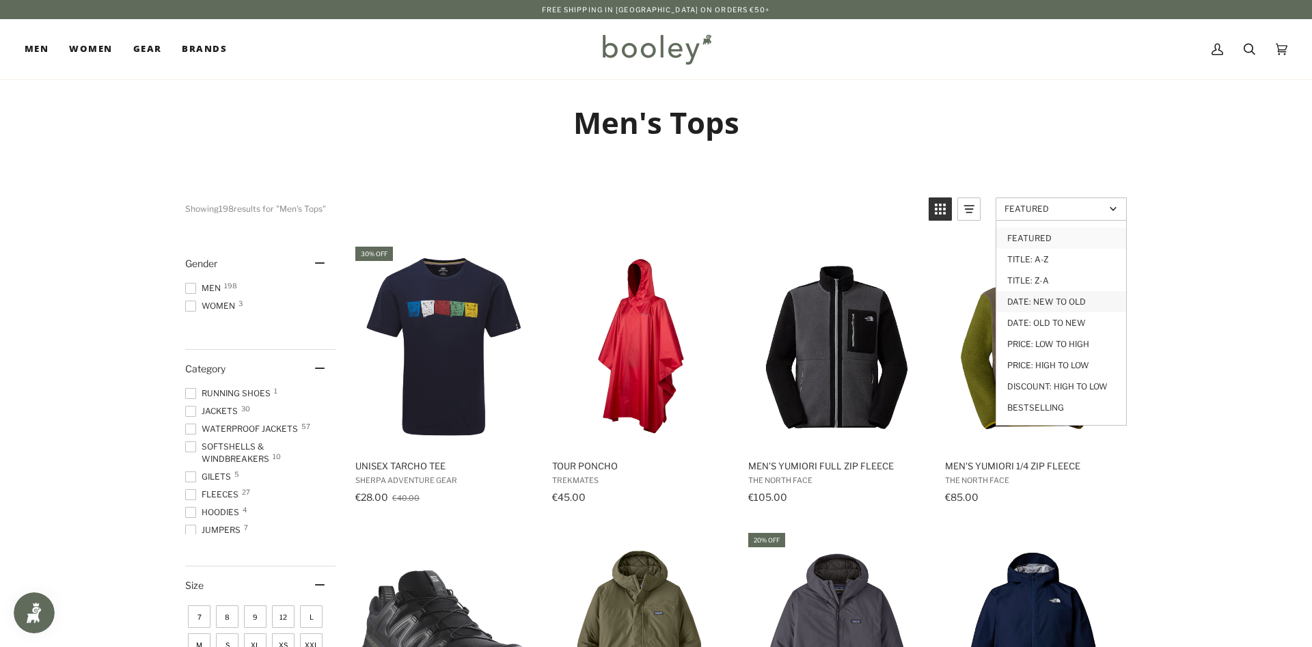
click at [1025, 298] on link "Date: New to Old" at bounding box center [1062, 301] width 130 height 21
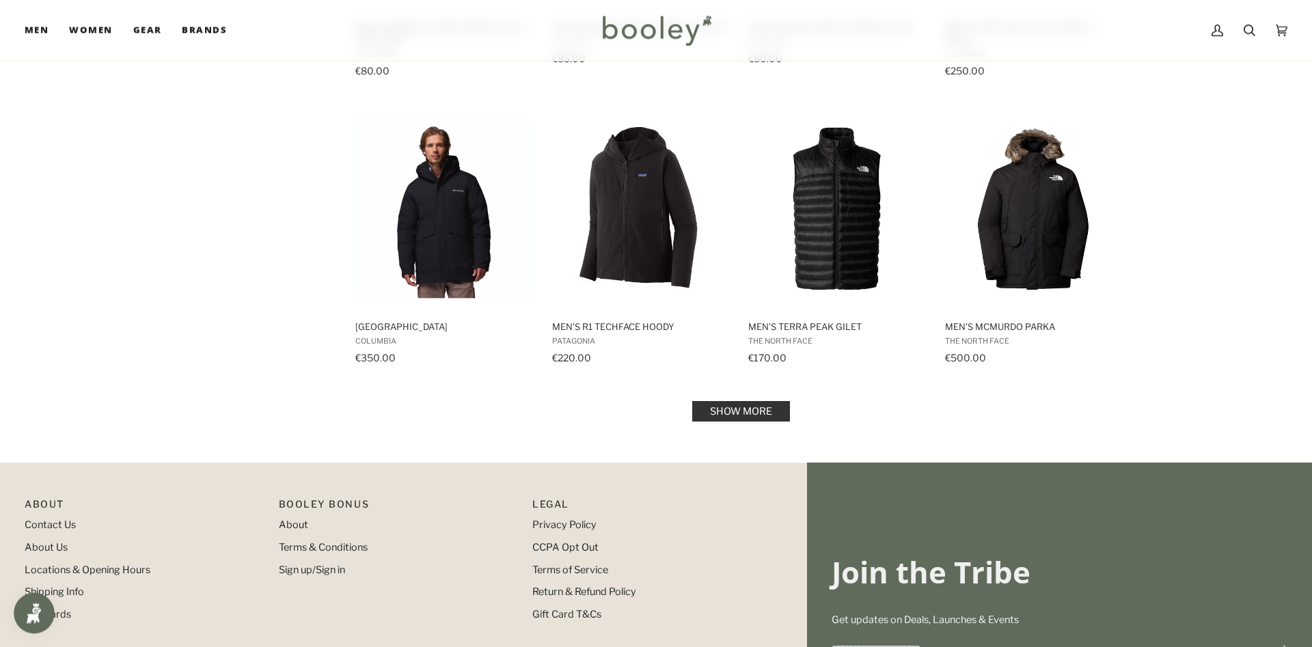
scroll to position [1394, 0]
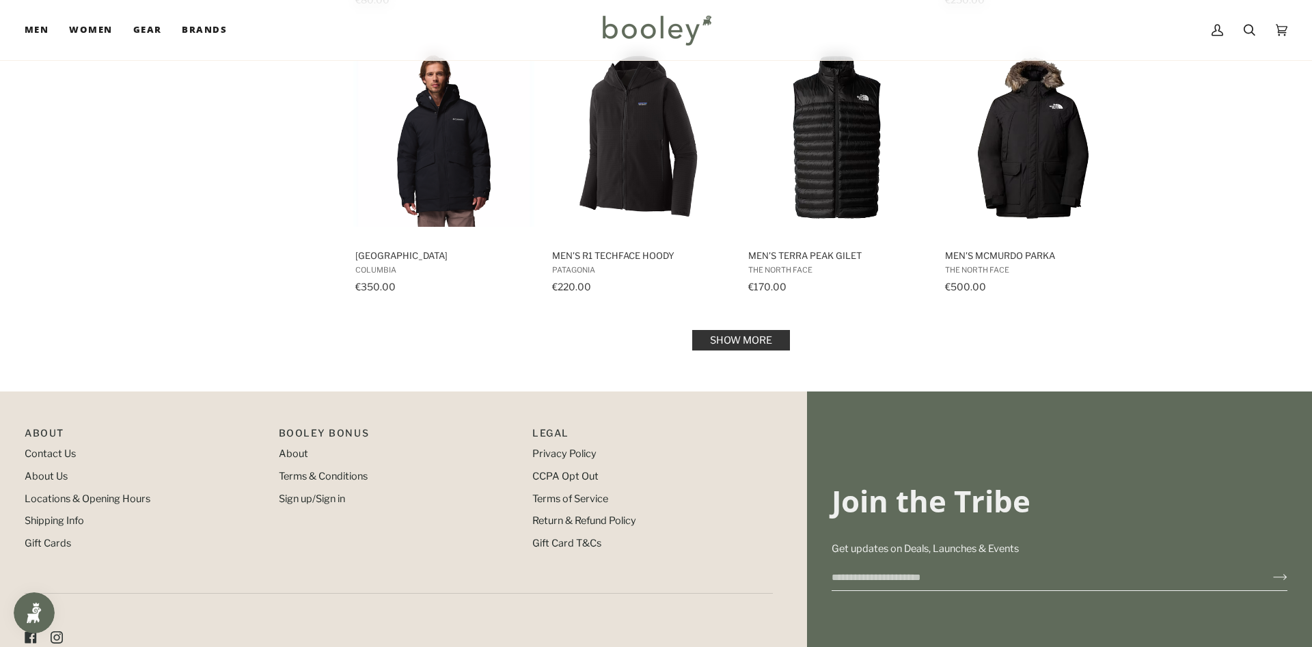
click at [753, 339] on link "Show more" at bounding box center [741, 340] width 98 height 21
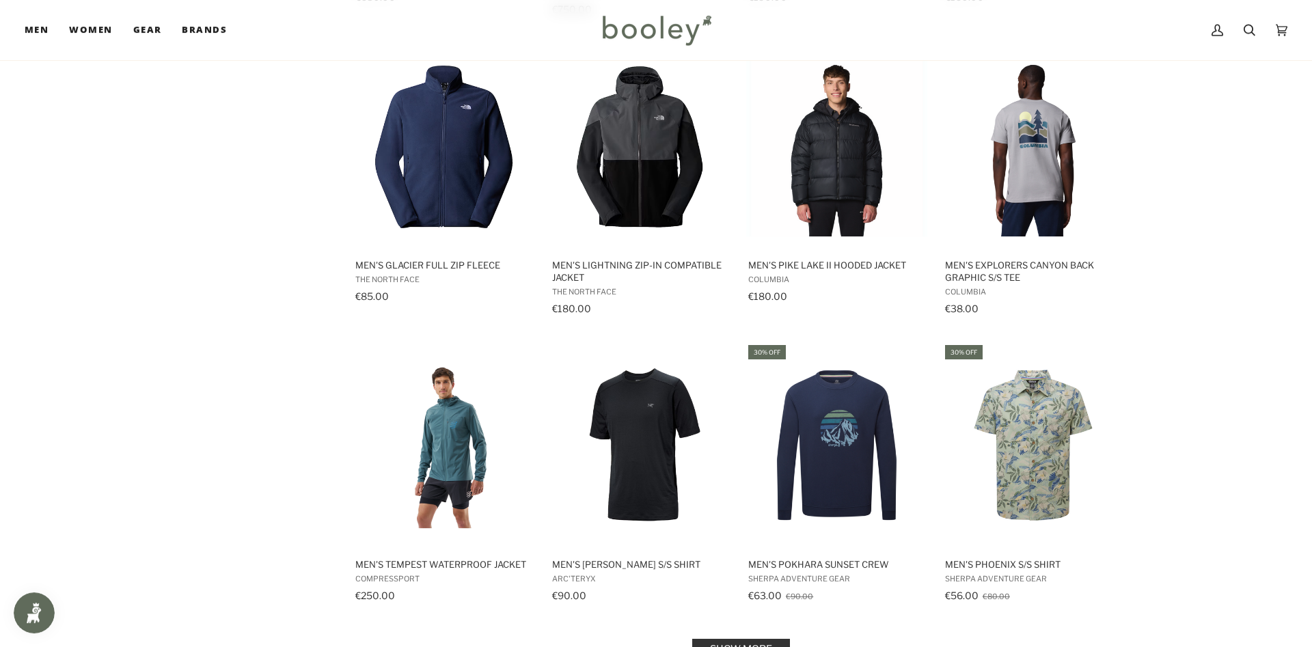
scroll to position [2649, 0]
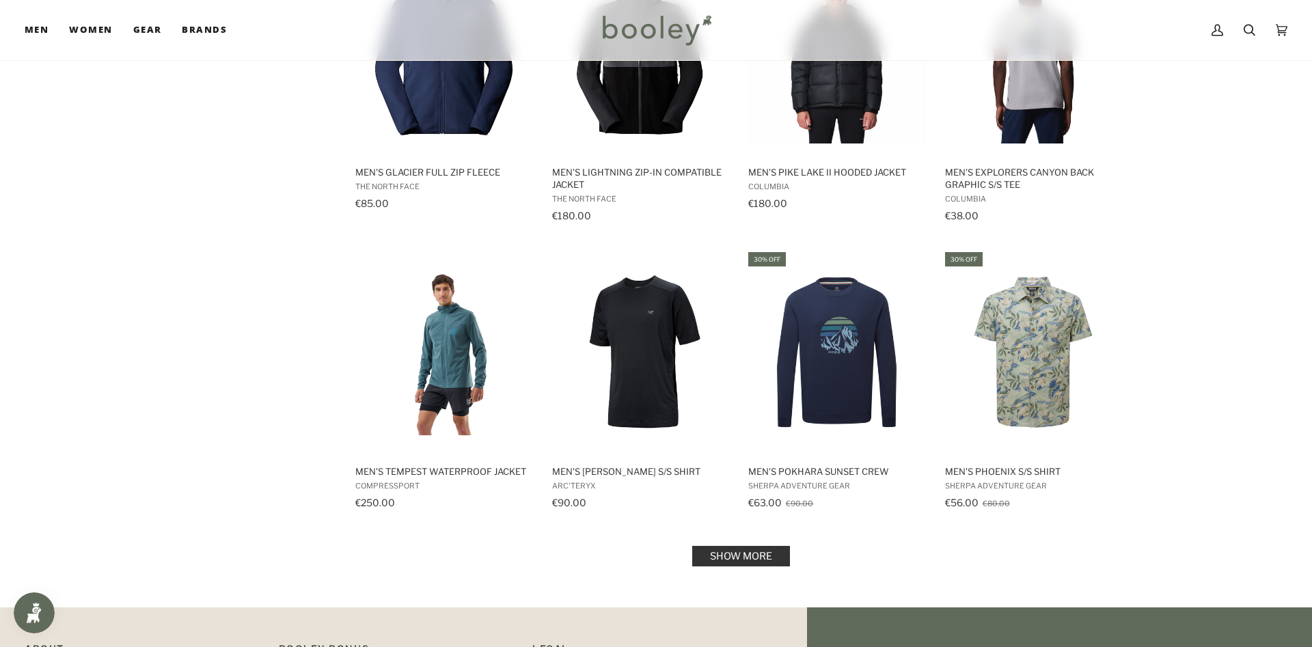
click at [757, 563] on link "Show more" at bounding box center [741, 556] width 98 height 21
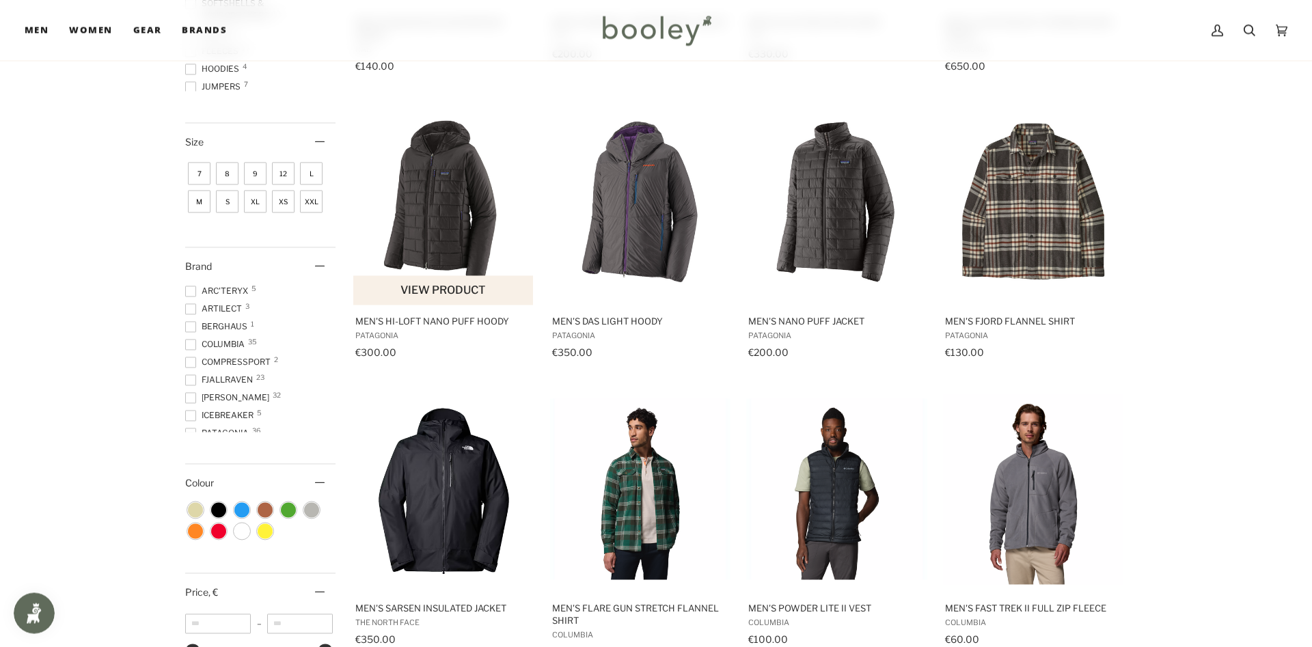
scroll to position [418, 0]
